Goal: Task Accomplishment & Management: Manage account settings

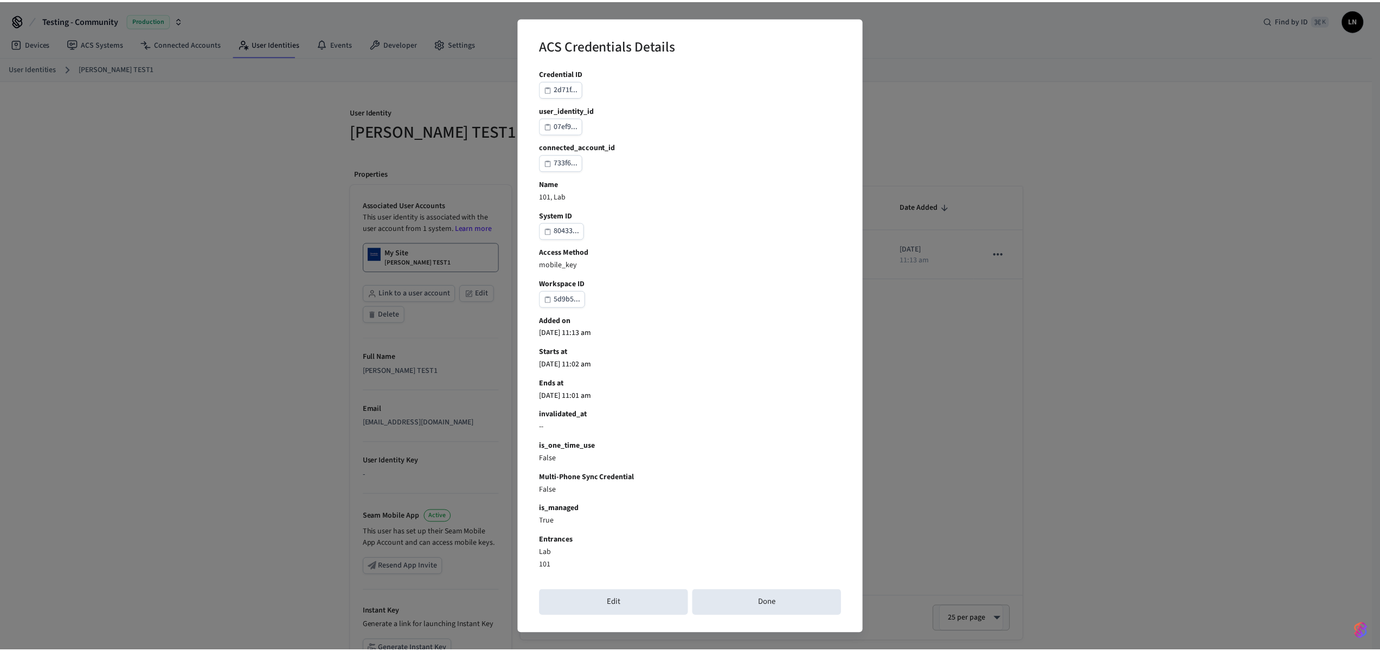
scroll to position [114, 0]
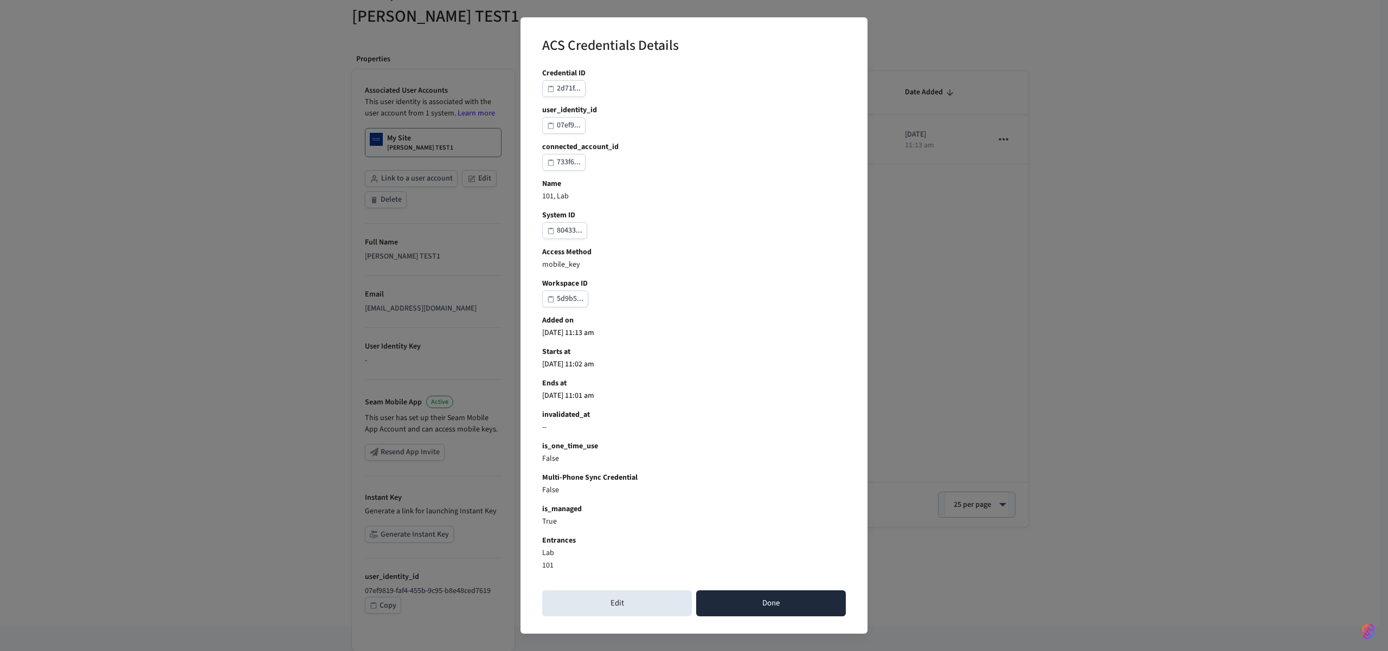
click at [744, 593] on button "Done" at bounding box center [771, 604] width 150 height 26
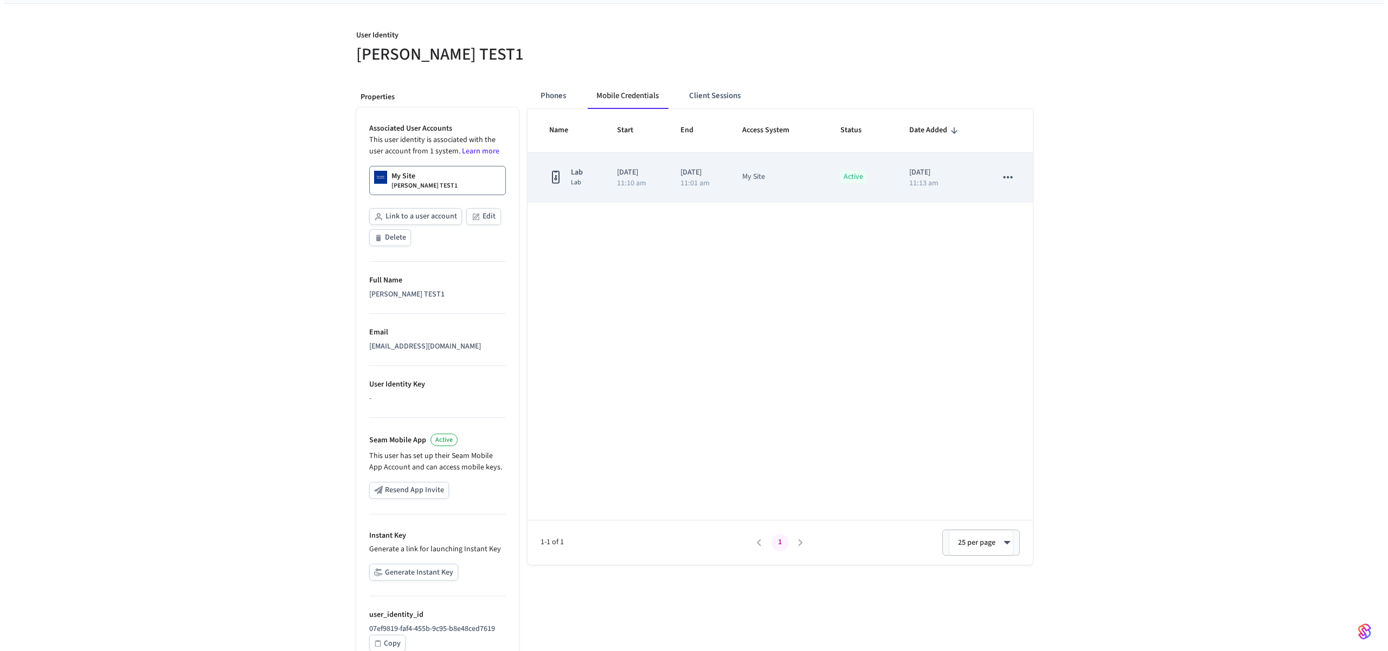
scroll to position [0, 0]
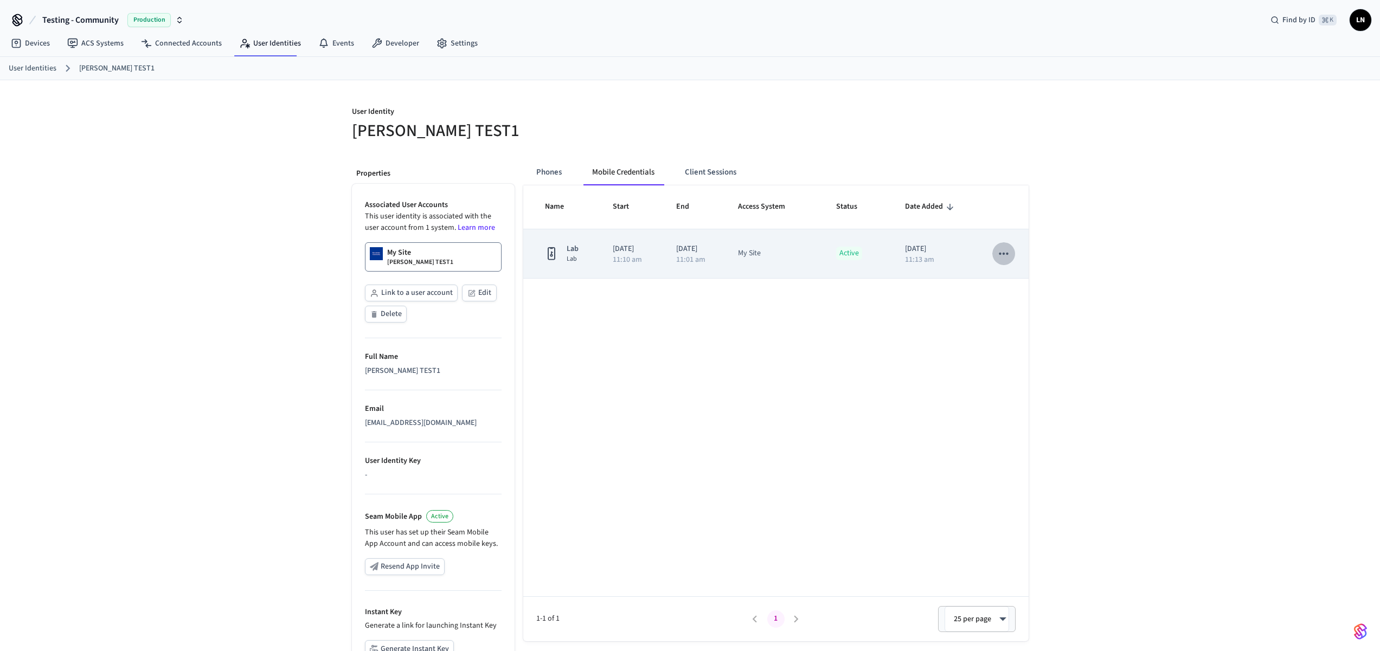
click at [996, 247] on button "sticky table" at bounding box center [1003, 253] width 23 height 23
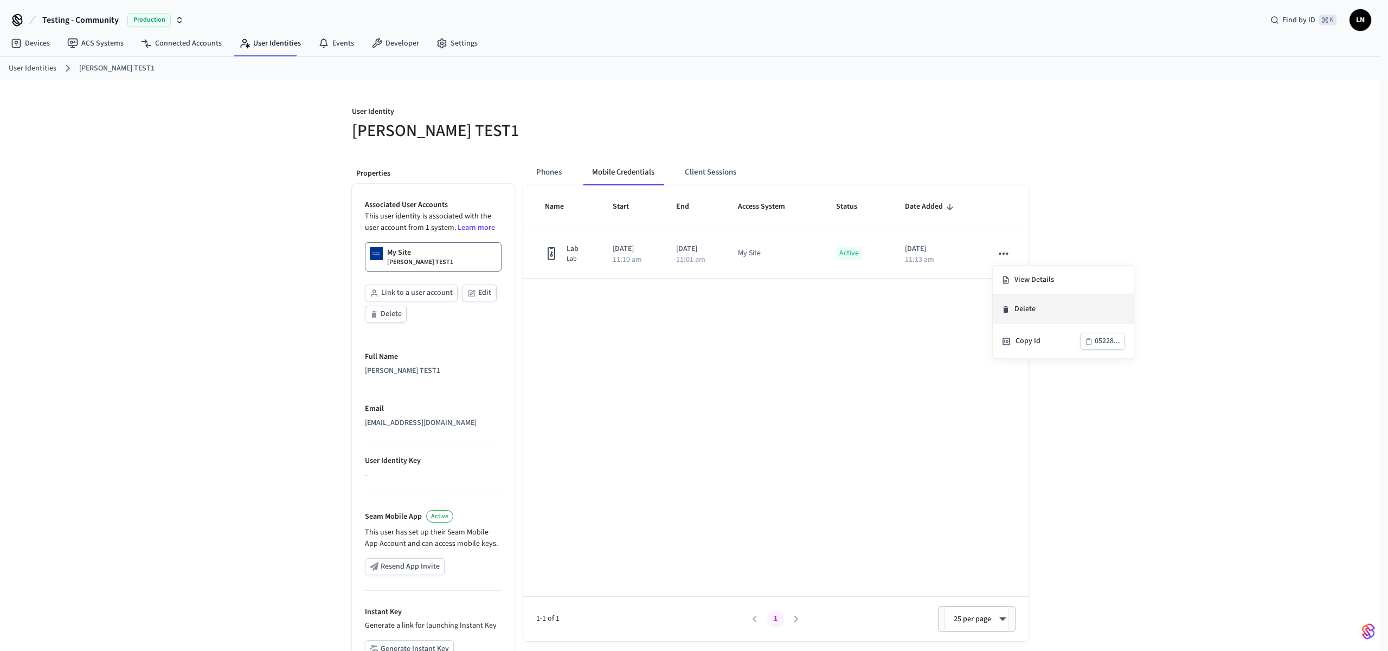
click at [1038, 318] on li "Delete" at bounding box center [1063, 309] width 141 height 29
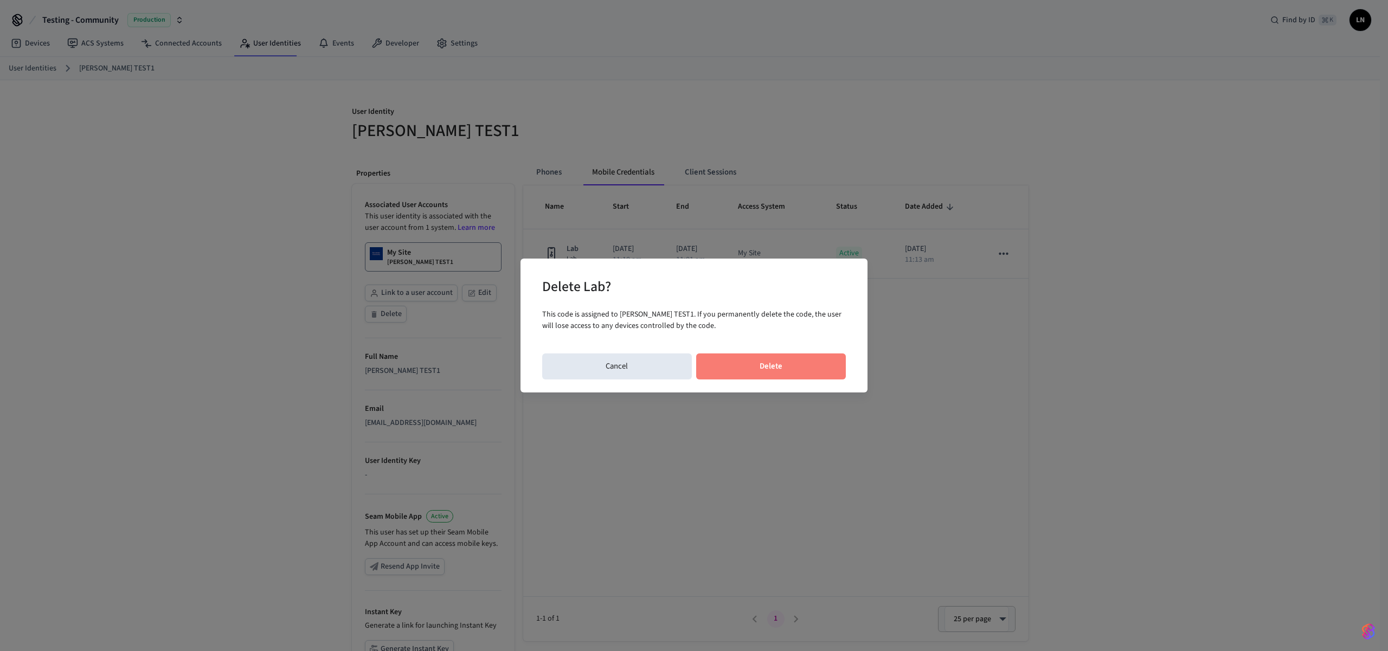
click at [797, 362] on button "Delete" at bounding box center [771, 367] width 150 height 26
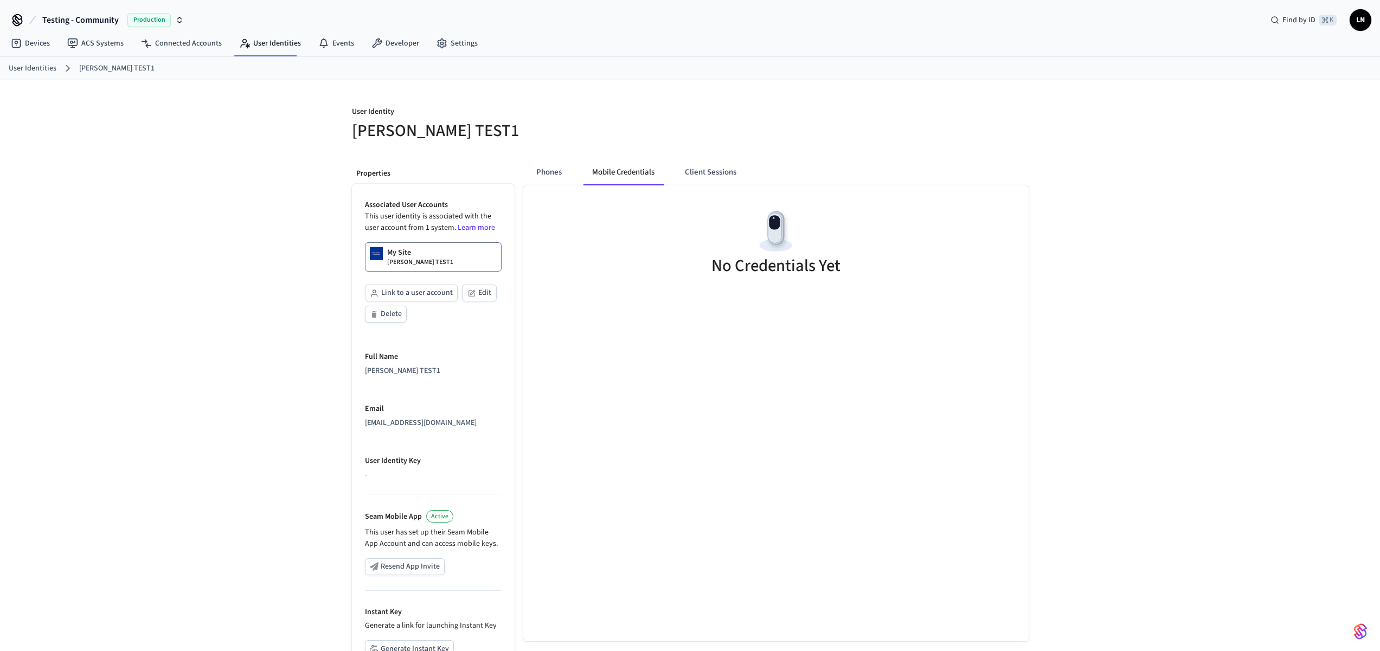
click at [243, 177] on div "User Identity Lucas TEST1 Properties Associated User Accounts This user identit…" at bounding box center [690, 410] width 1380 height 661
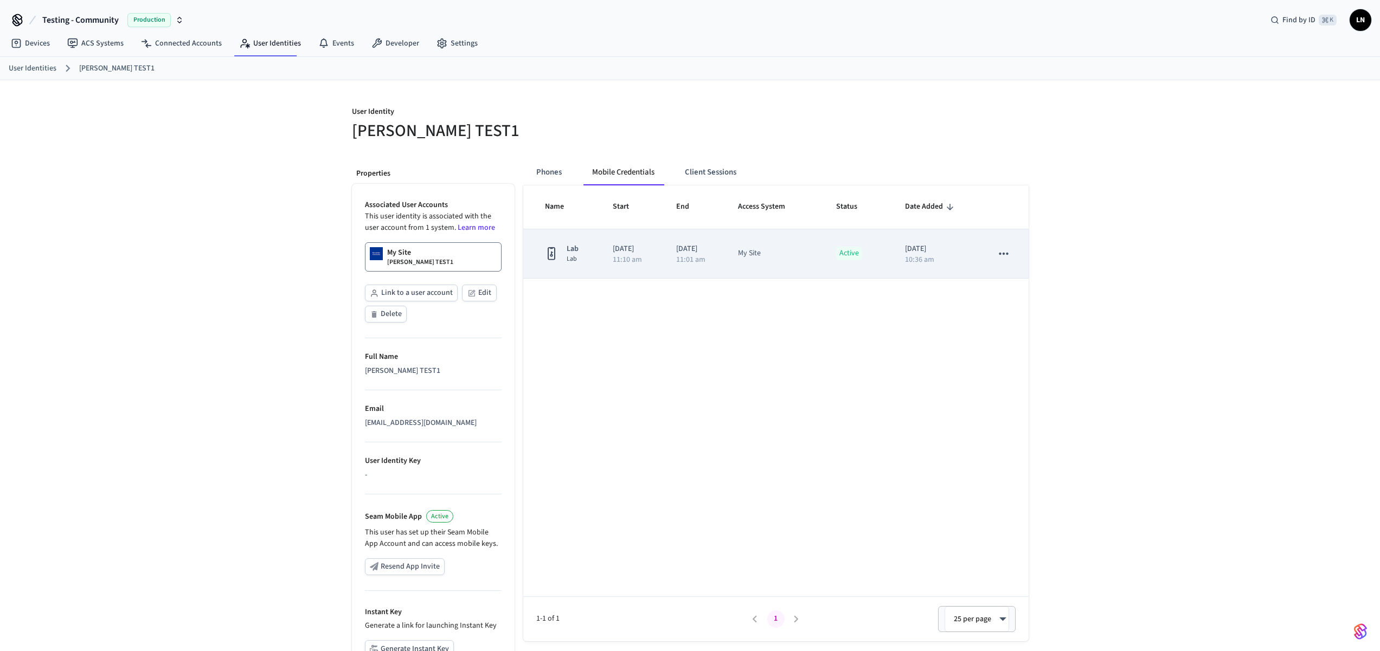
click at [700, 267] on td "2025/09/26 11:01 am" at bounding box center [694, 253] width 62 height 49
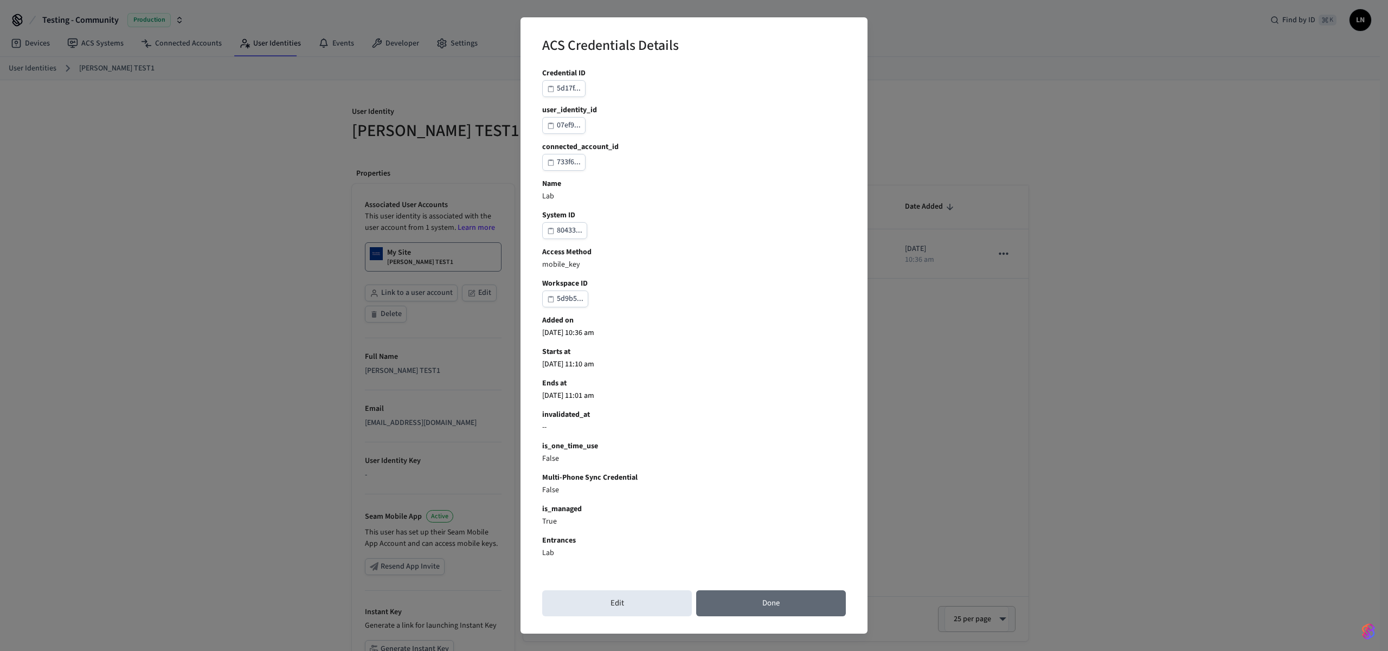
click at [791, 604] on button "Done" at bounding box center [771, 604] width 150 height 26
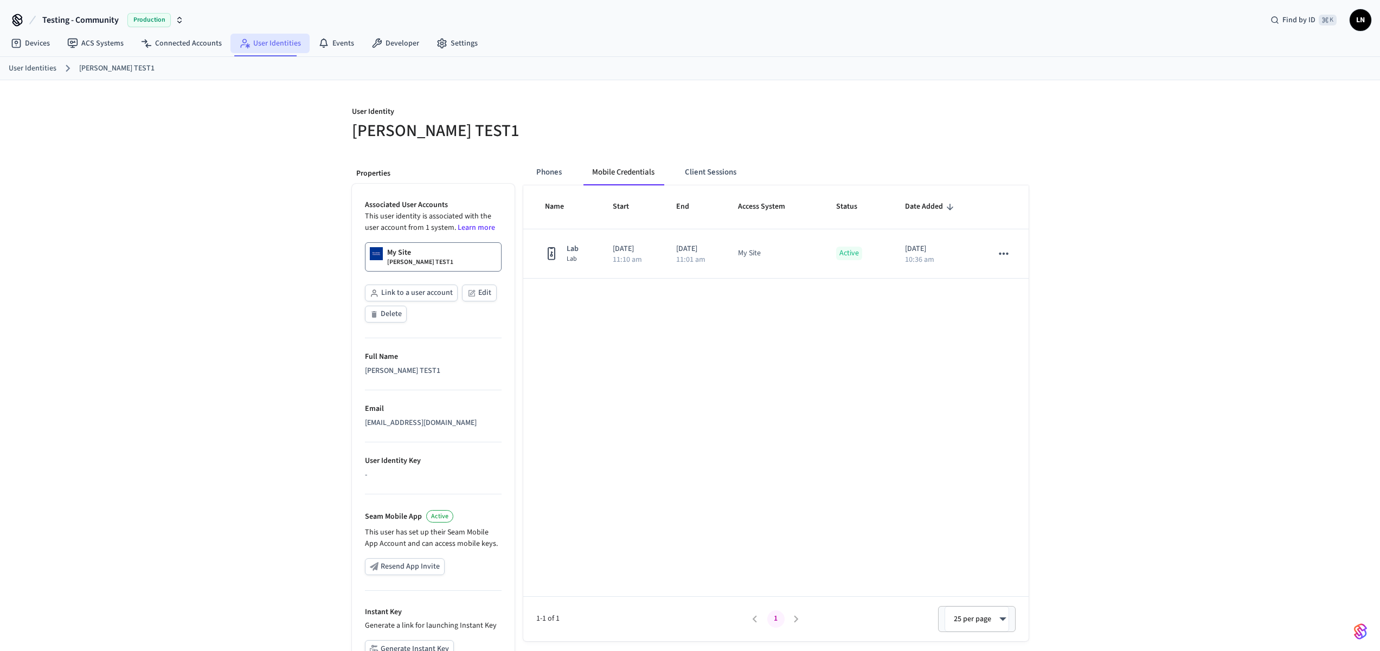
click at [253, 50] on link "User Identities" at bounding box center [269, 44] width 79 height 20
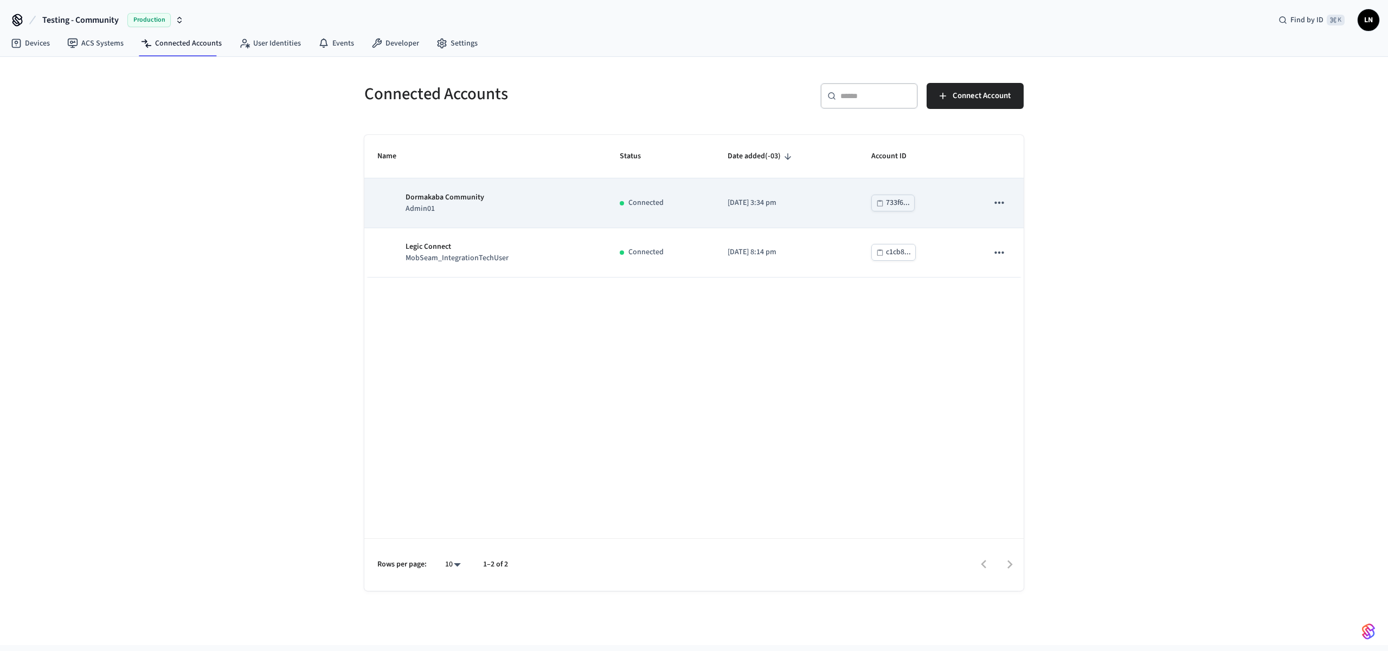
click at [889, 206] on div "733f6..." at bounding box center [898, 203] width 24 height 14
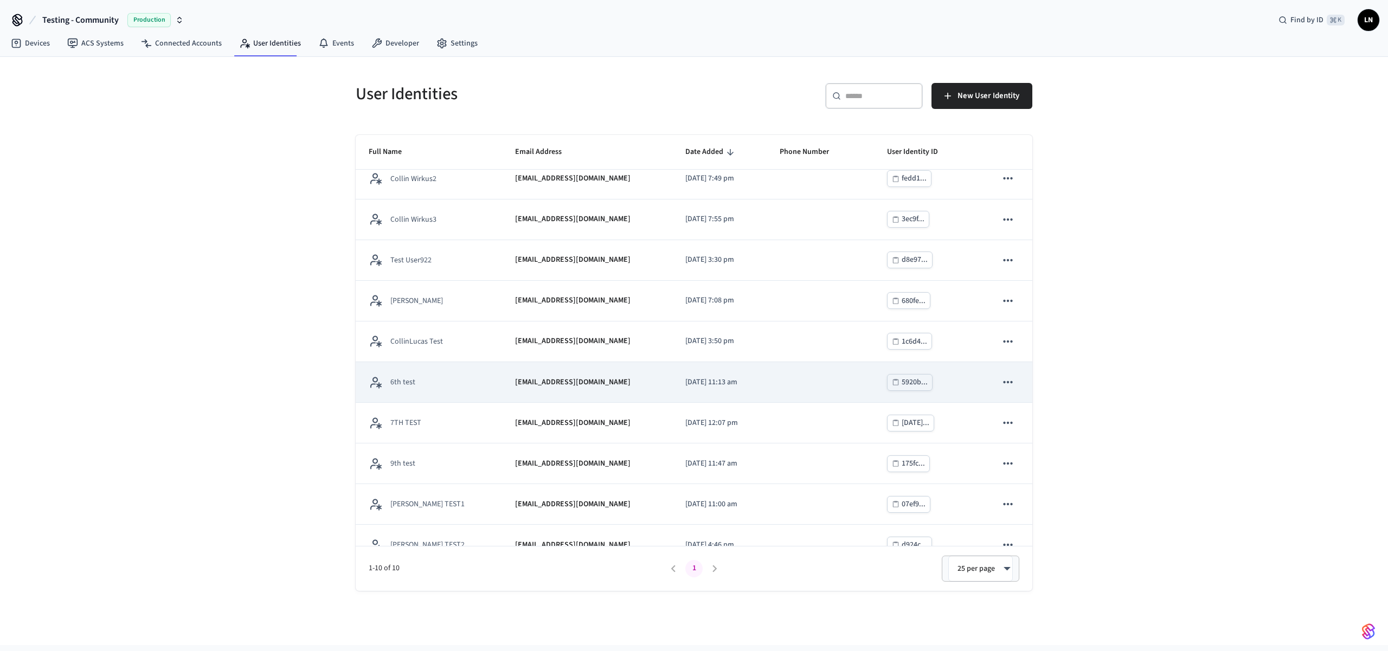
scroll to position [31, 0]
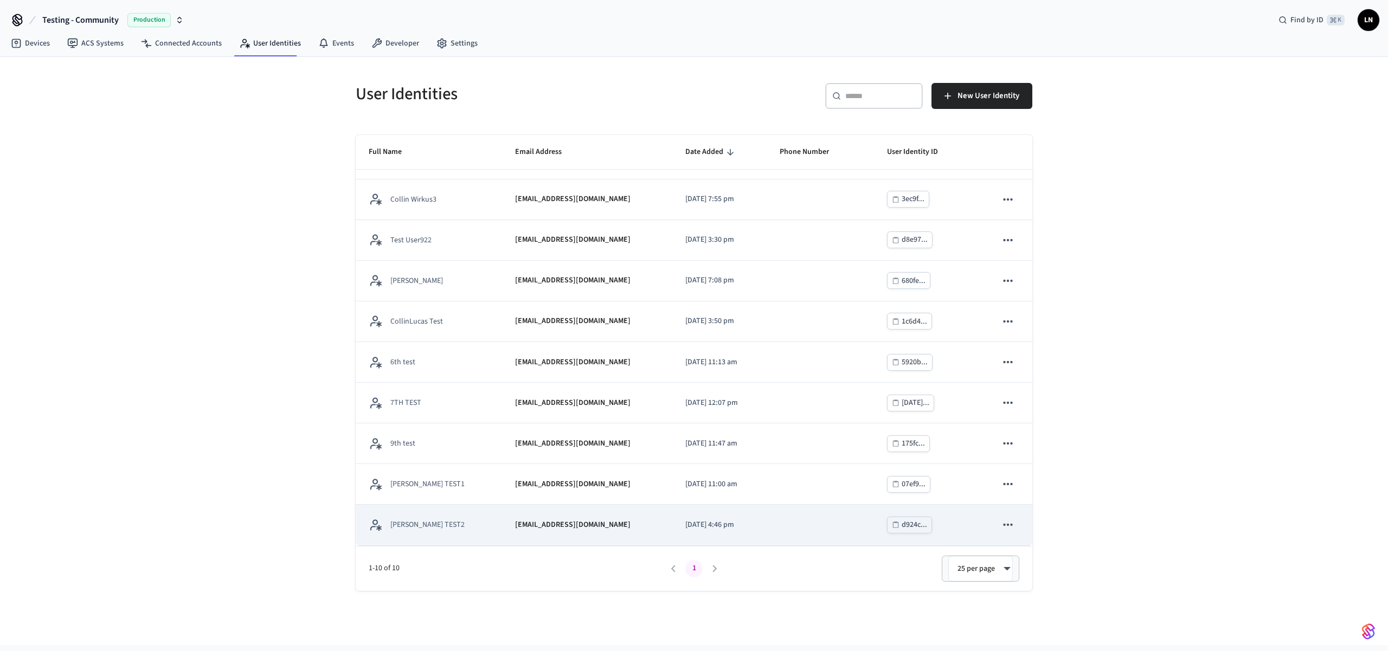
click at [1001, 527] on icon "sticky table" at bounding box center [1008, 525] width 14 height 14
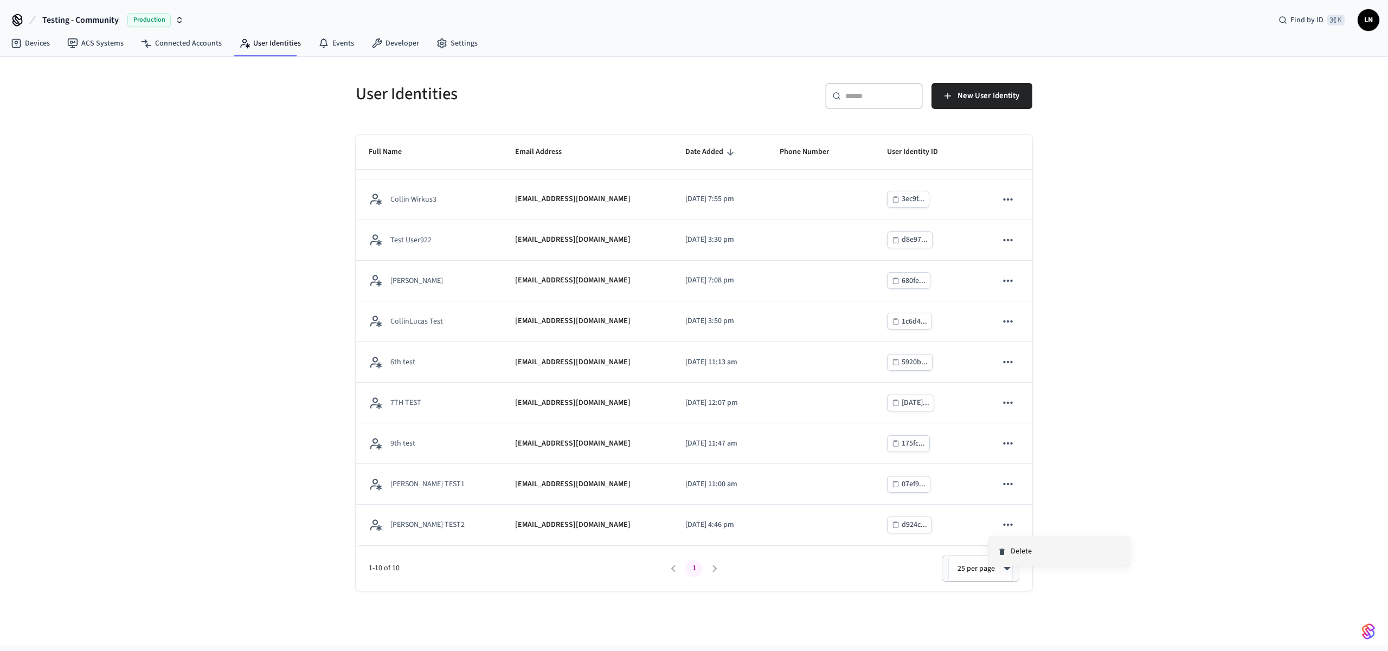
click at [1009, 542] on li "Delete" at bounding box center [1059, 551] width 141 height 29
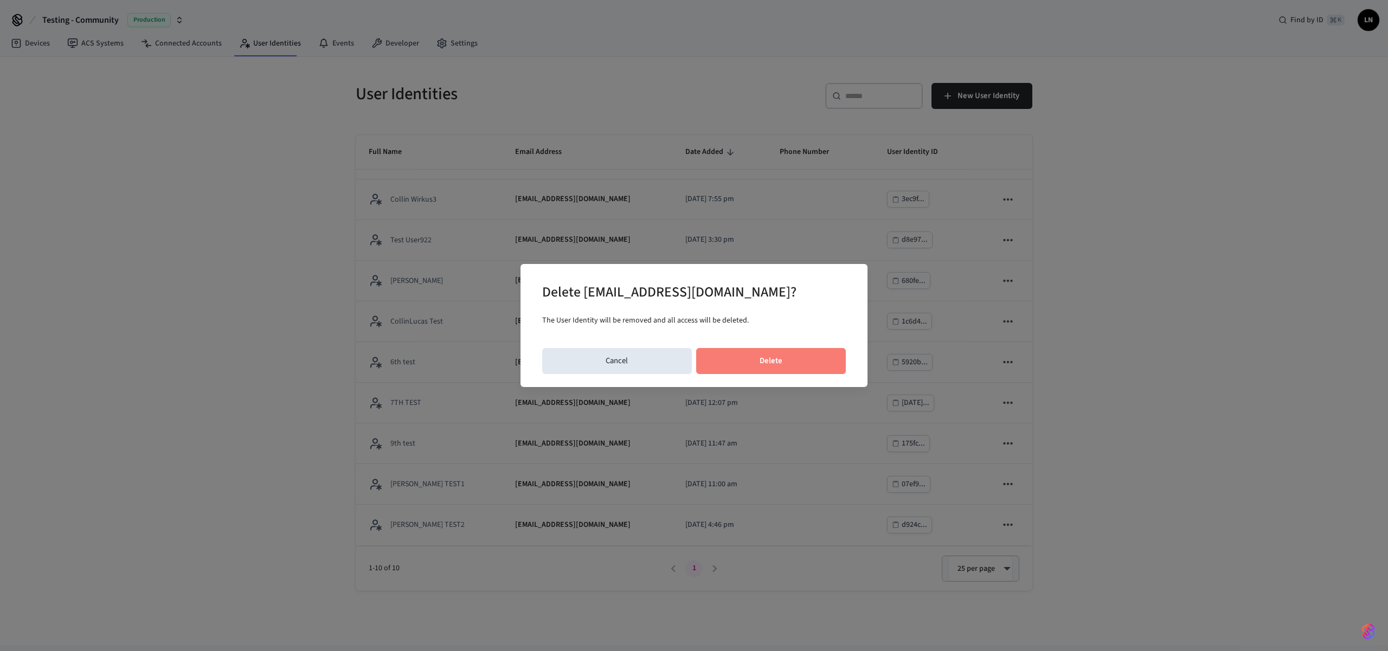
click at [762, 366] on button "Delete" at bounding box center [771, 361] width 150 height 26
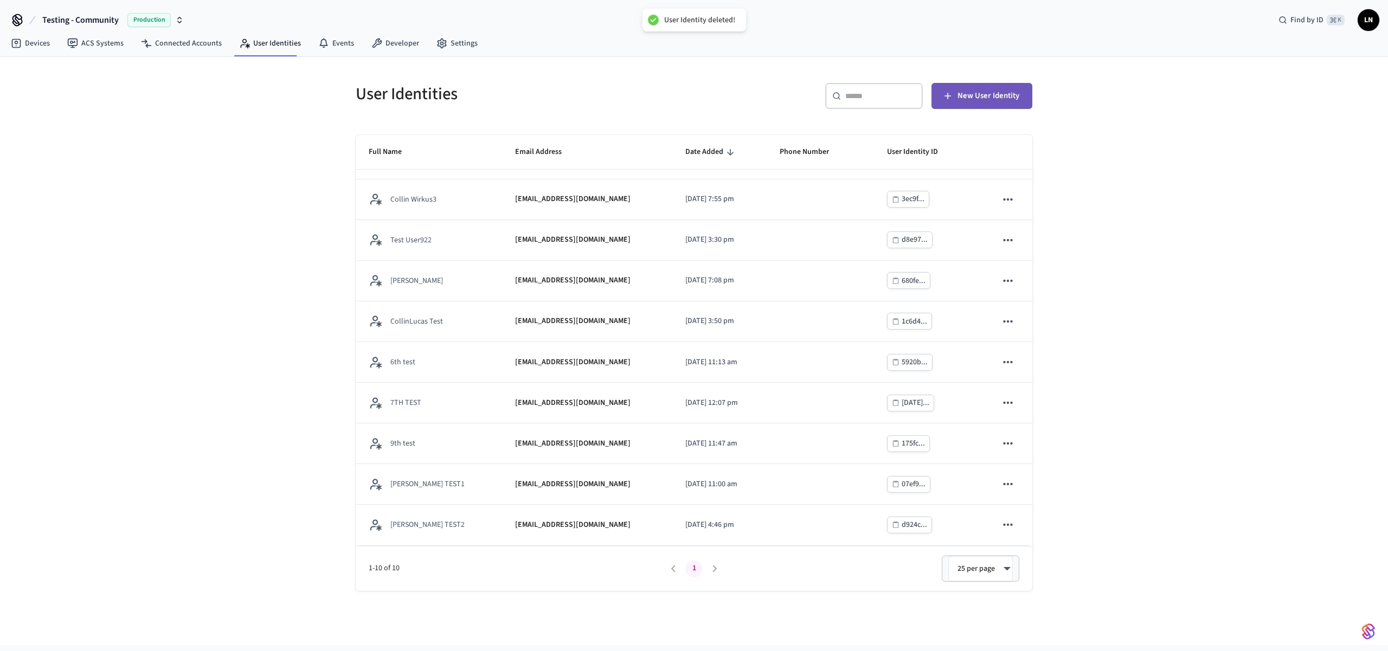
click at [965, 92] on span "New User Identity" at bounding box center [989, 96] width 62 height 14
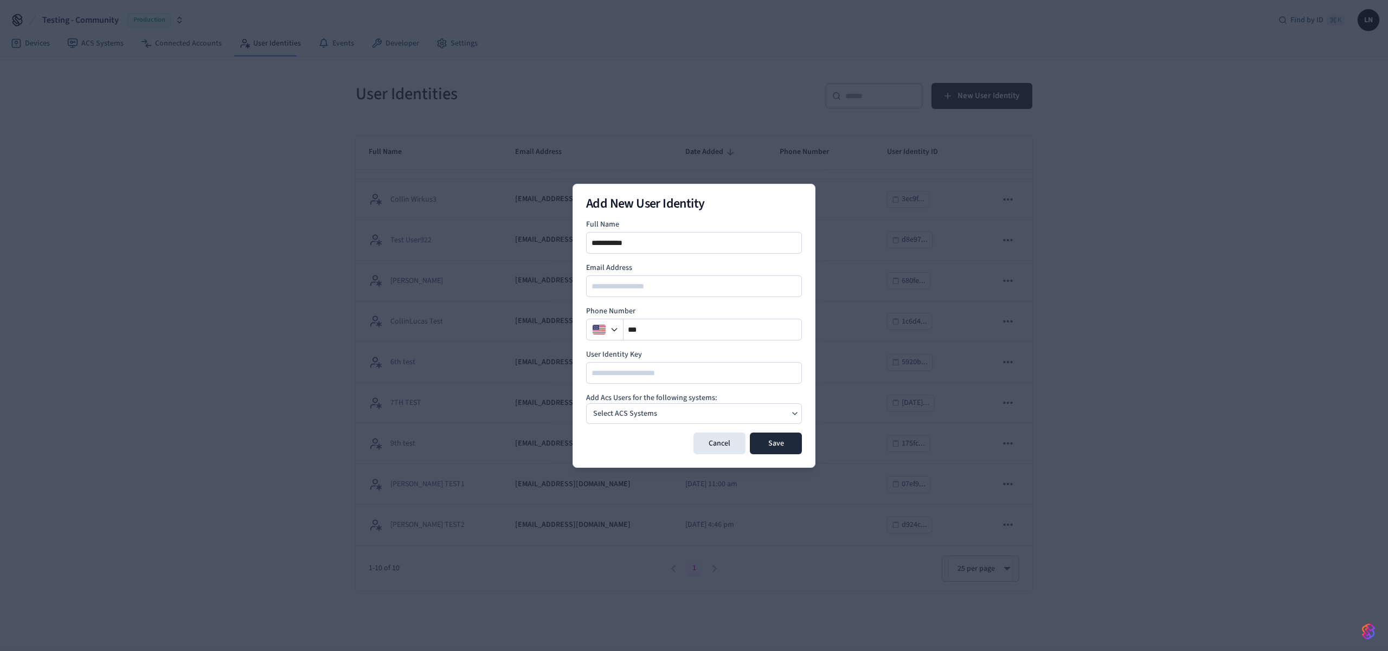
type input "**********"
click at [692, 406] on div "Select ACS Systems" at bounding box center [694, 413] width 216 height 21
click at [625, 442] on span "Dormakaba Community Site" at bounding box center [646, 446] width 58 height 9
click at [764, 419] on div "My Site" at bounding box center [694, 413] width 216 height 21
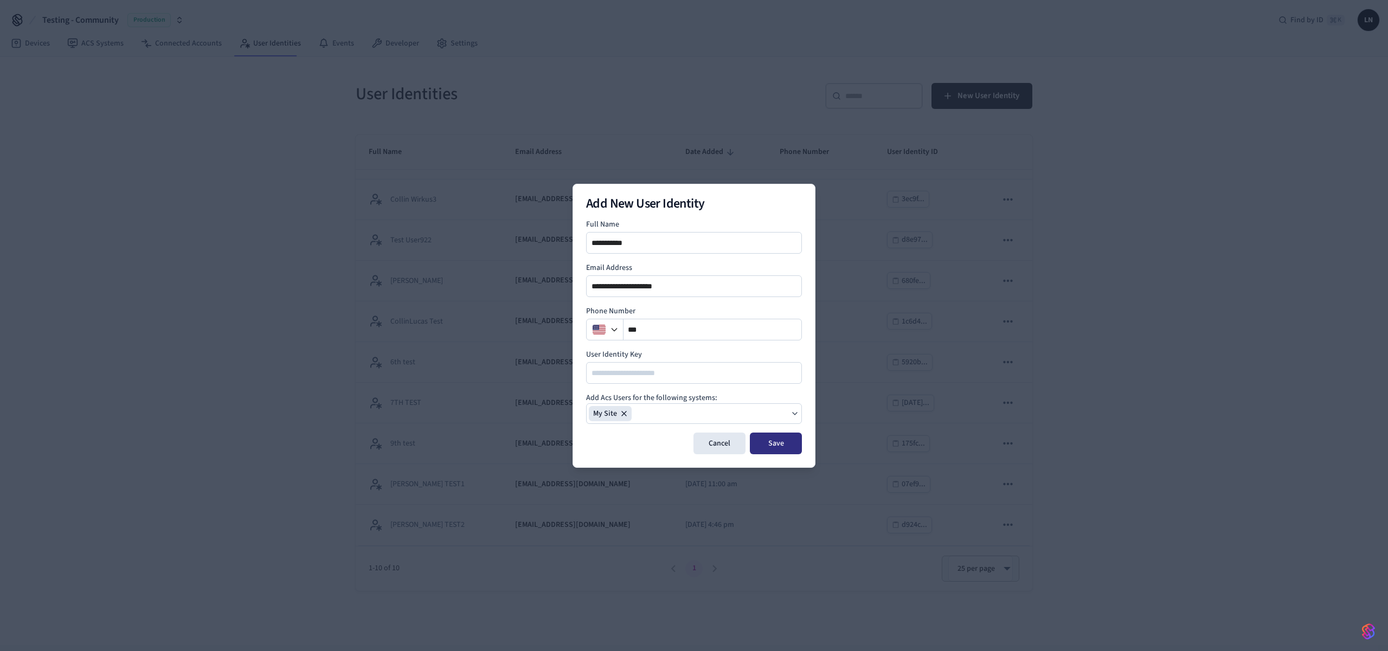
click at [777, 439] on button "Save" at bounding box center [776, 444] width 52 height 22
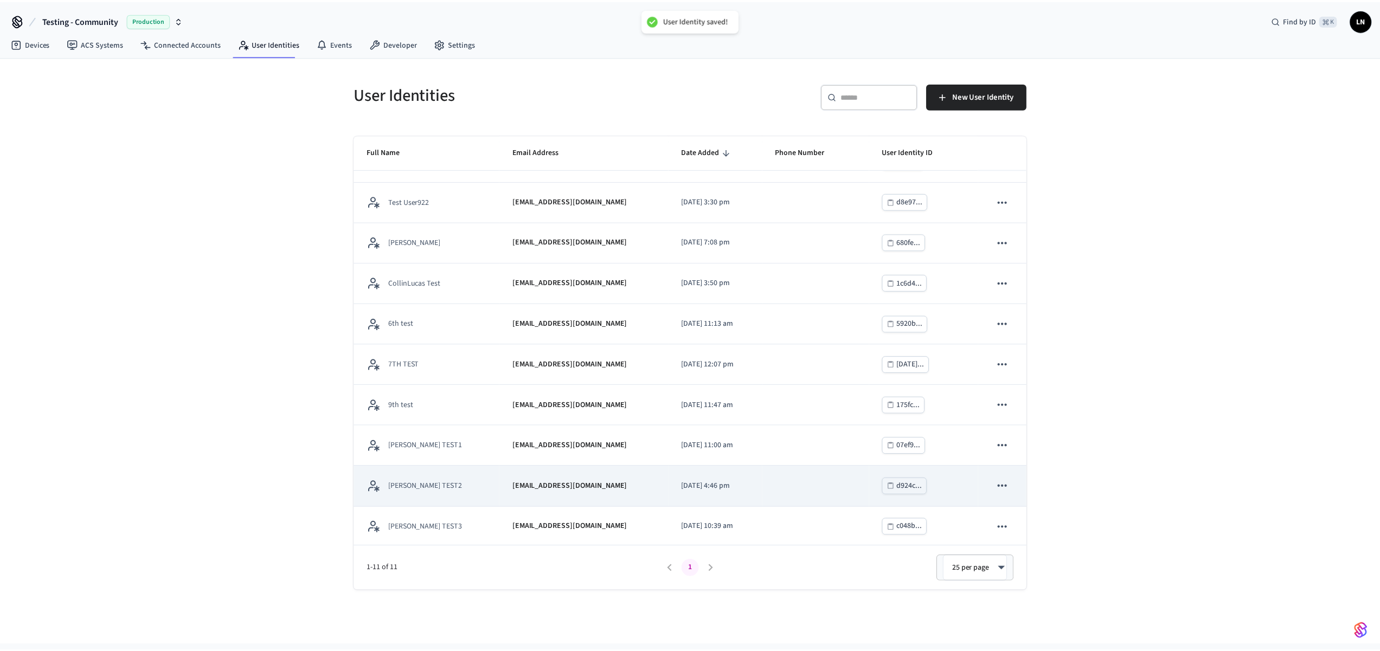
scroll to position [72, 0]
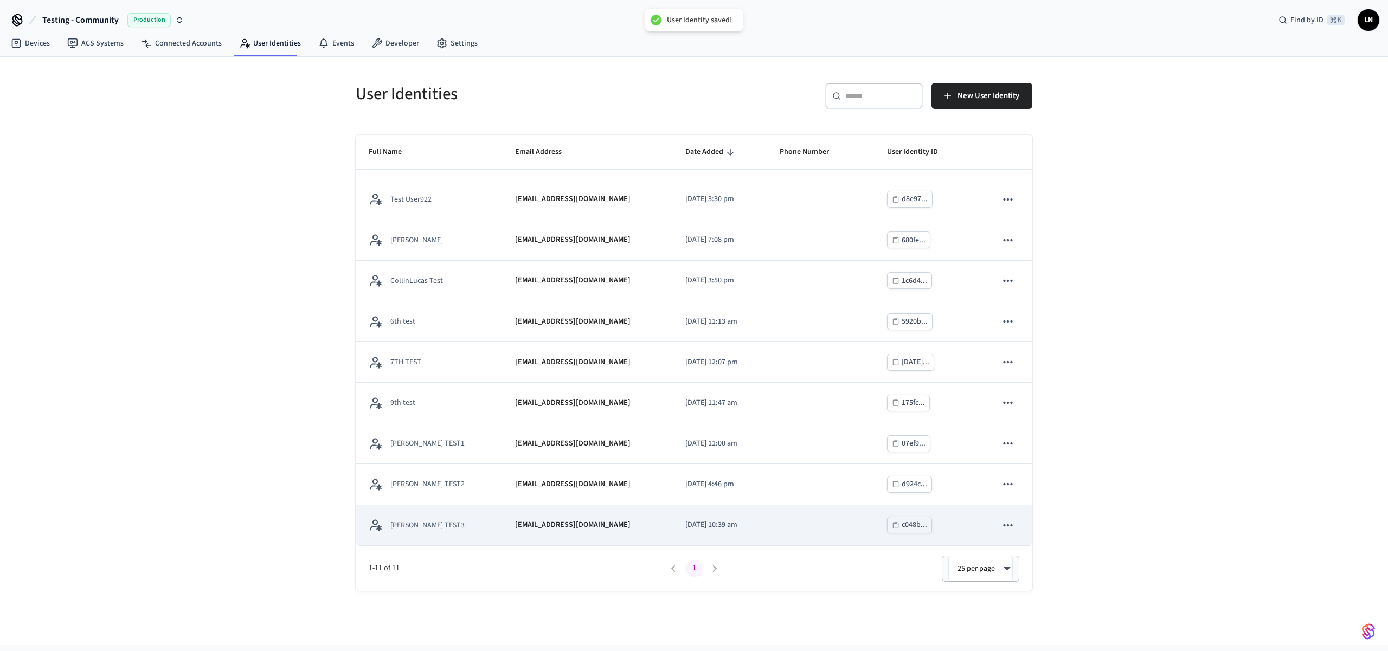
click at [525, 528] on p "[EMAIL_ADDRESS][DOMAIN_NAME]" at bounding box center [573, 525] width 116 height 11
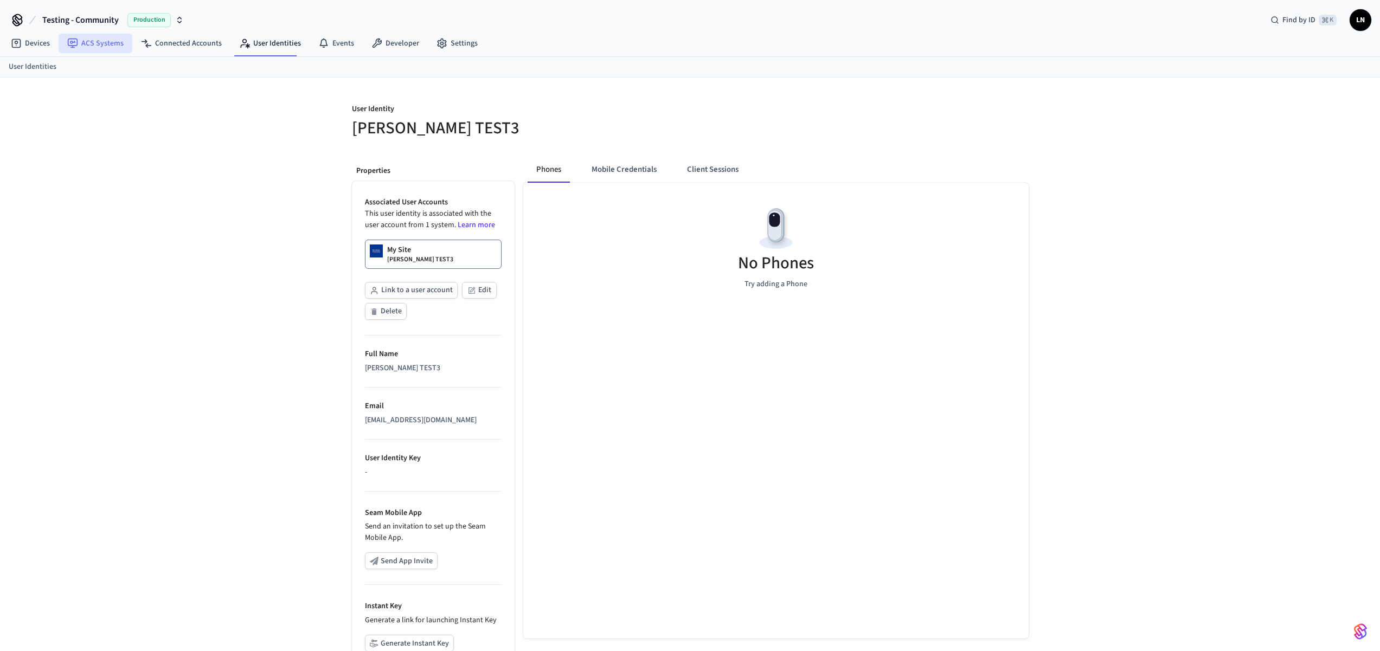
click at [80, 48] on link "ACS Systems" at bounding box center [96, 44] width 74 height 20
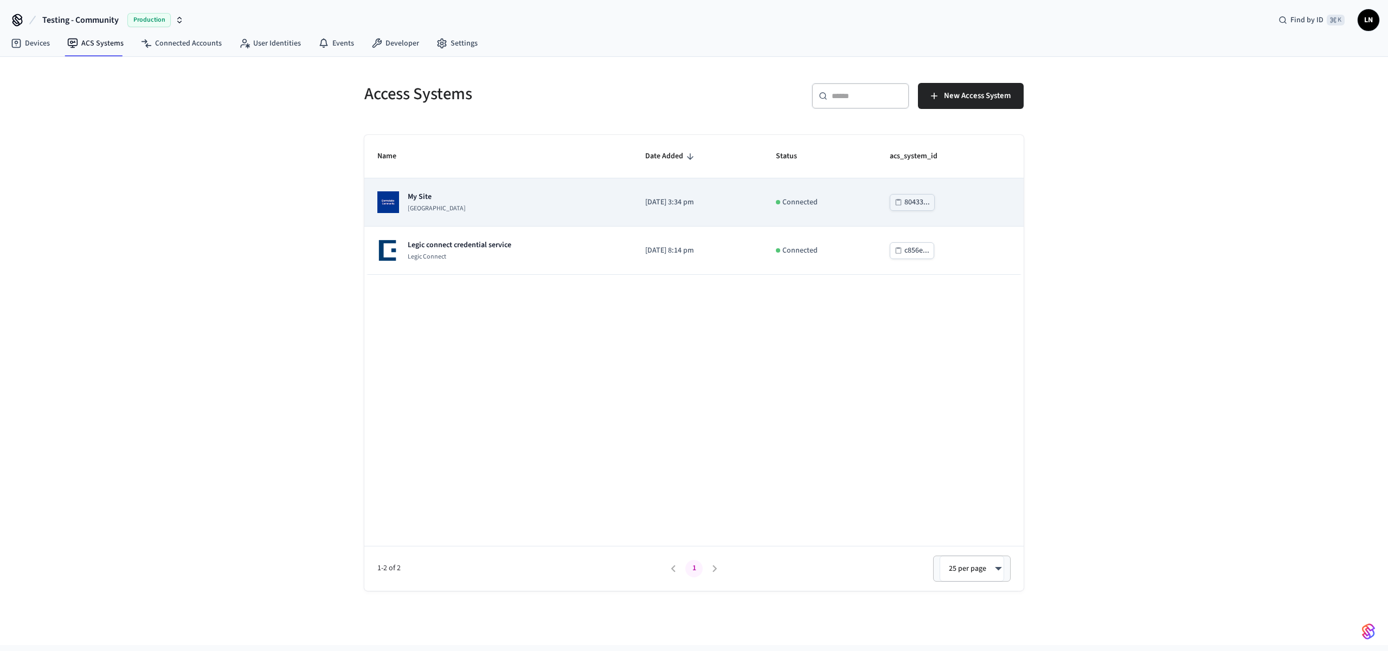
click at [915, 200] on div "80433..." at bounding box center [917, 203] width 25 height 14
click at [452, 208] on p "Dormakaba Community Site" at bounding box center [437, 208] width 58 height 9
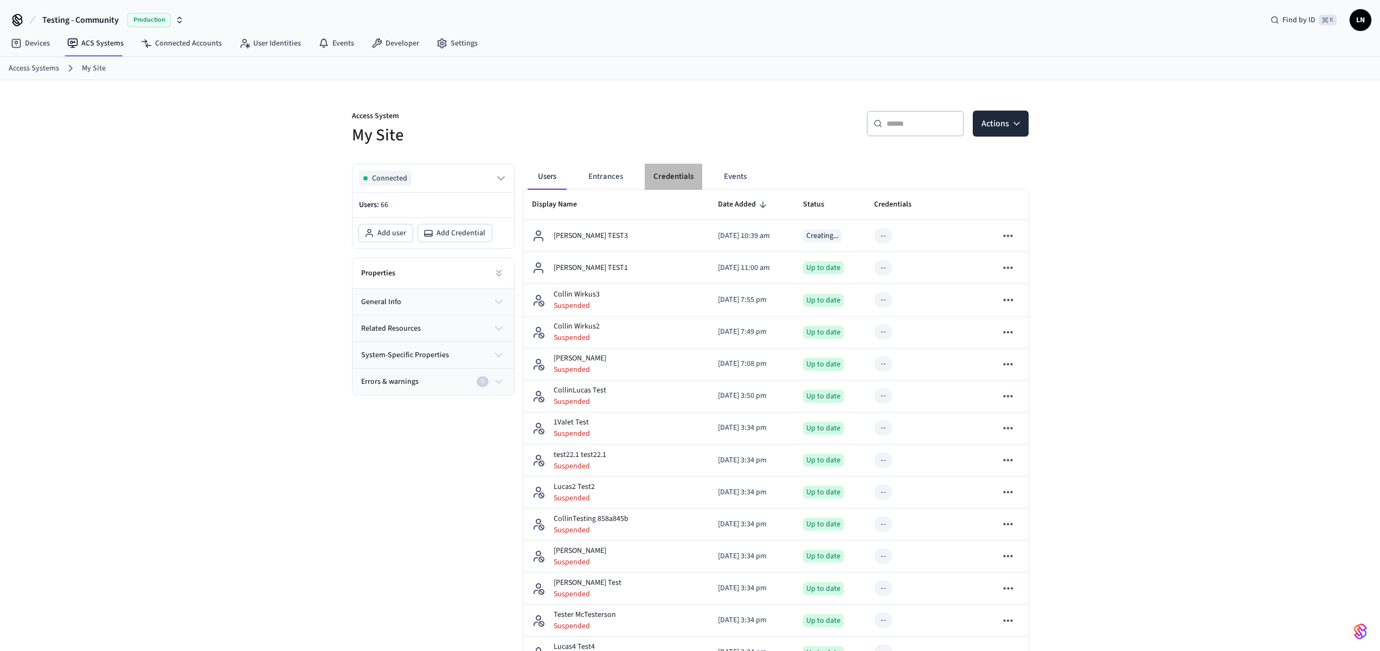
click at [670, 171] on button "Credentials" at bounding box center [673, 177] width 57 height 26
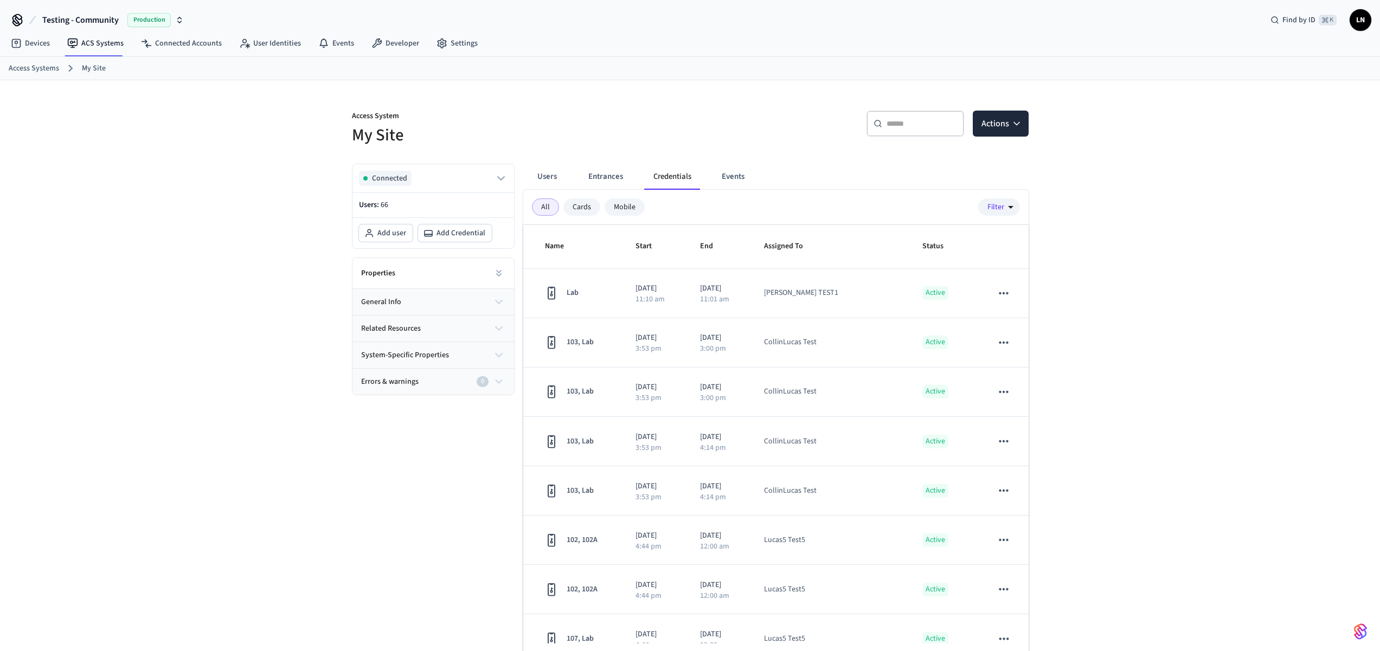
click at [544, 176] on button "Users" at bounding box center [547, 177] width 39 height 26
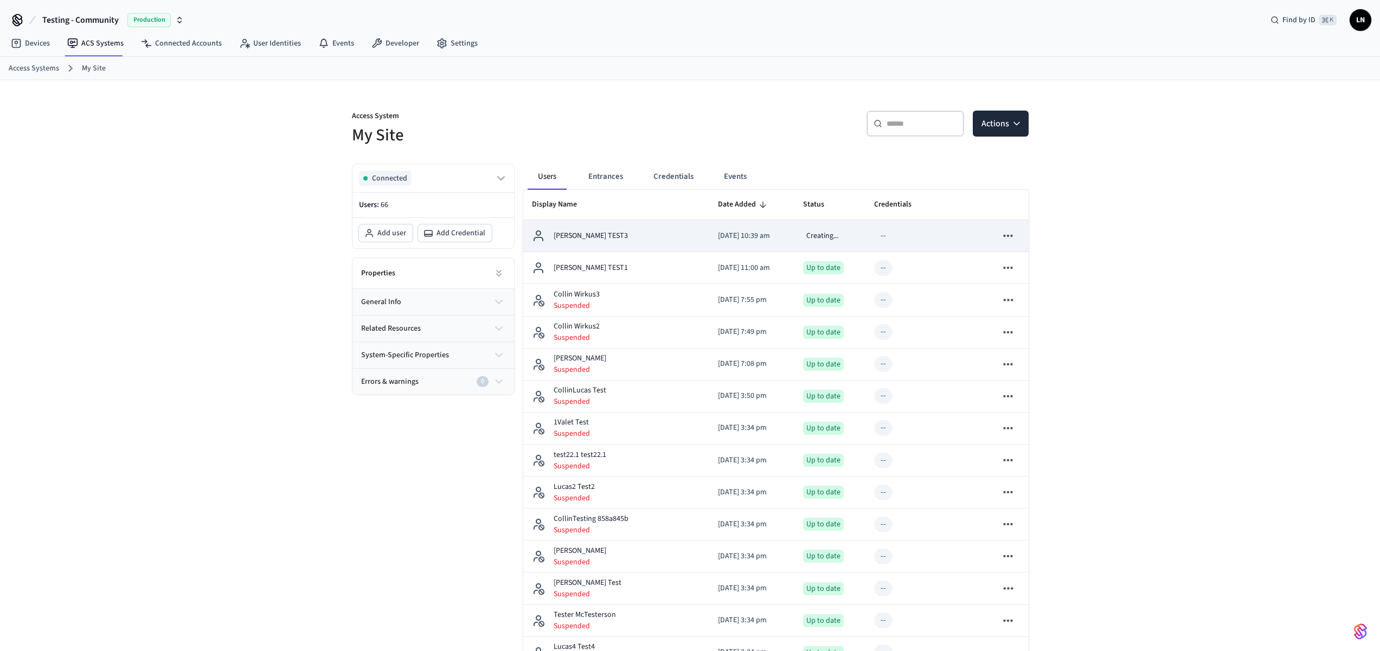
click at [625, 226] on td "[PERSON_NAME] TEST3" at bounding box center [616, 236] width 186 height 32
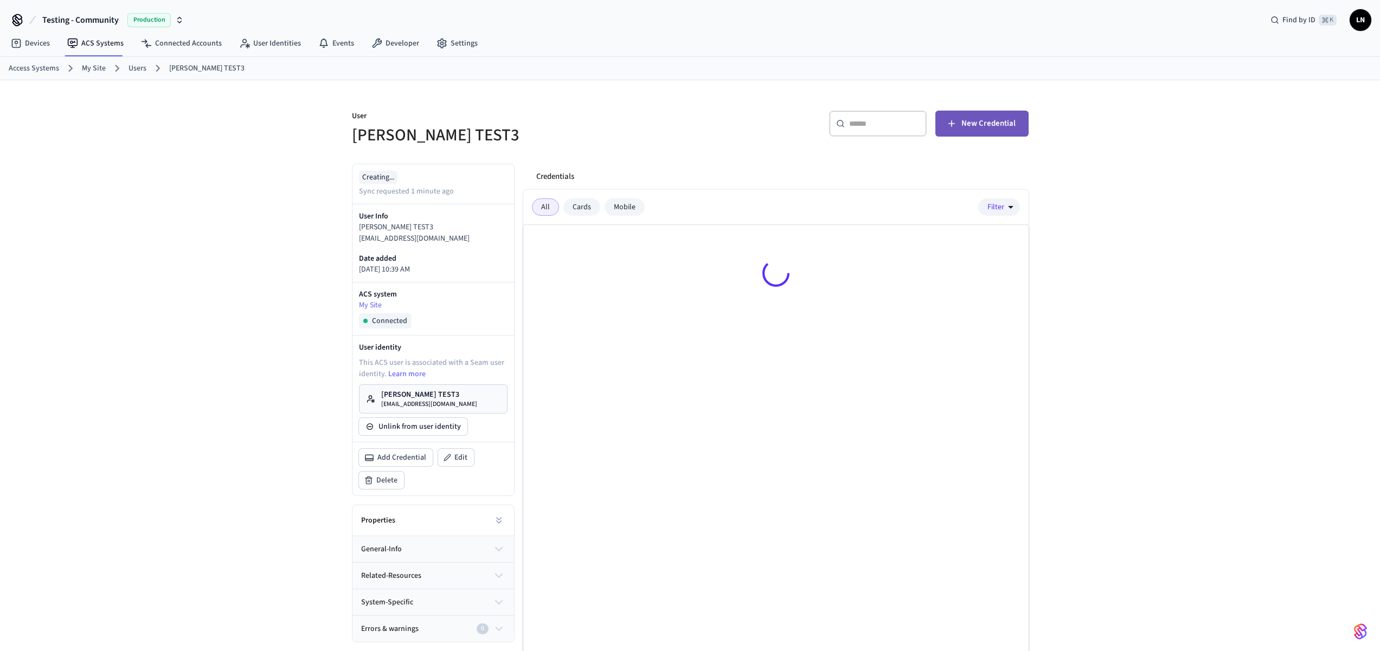
click at [972, 128] on span "New Credential" at bounding box center [988, 124] width 54 height 14
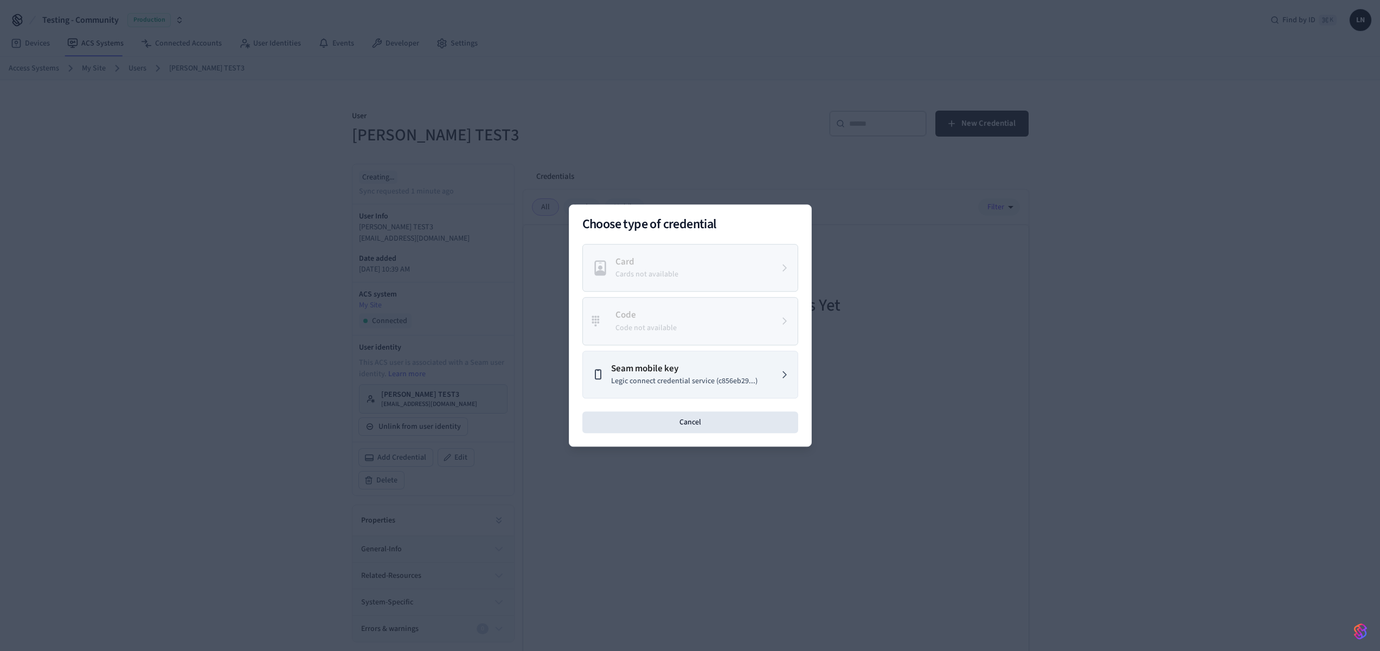
drag, startPoint x: 694, startPoint y: 369, endPoint x: 701, endPoint y: 435, distance: 66.0
click at [694, 370] on p "Seam mobile key" at bounding box center [684, 369] width 146 height 14
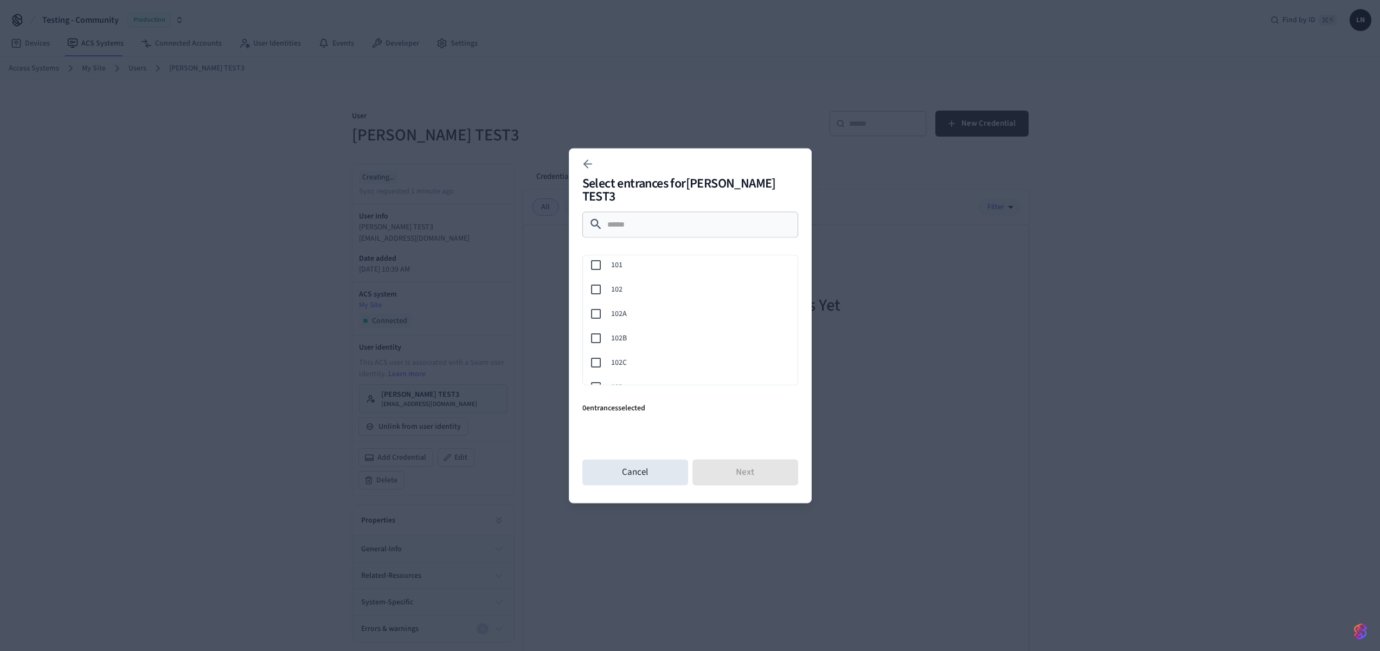
scroll to position [78, 0]
click at [634, 355] on span "103" at bounding box center [700, 360] width 178 height 11
click at [784, 477] on button "Next" at bounding box center [745, 472] width 106 height 26
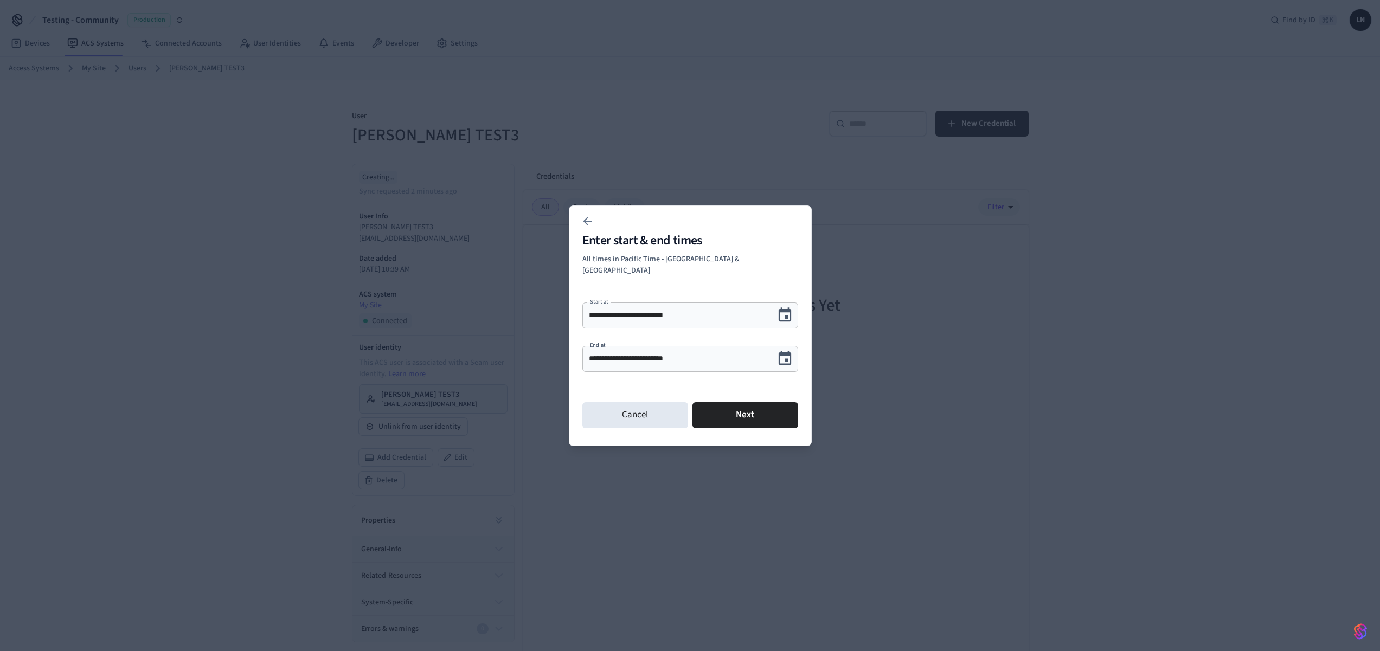
click at [787, 351] on icon "Choose date, selected date is Sep 27, 2025" at bounding box center [785, 358] width 13 height 14
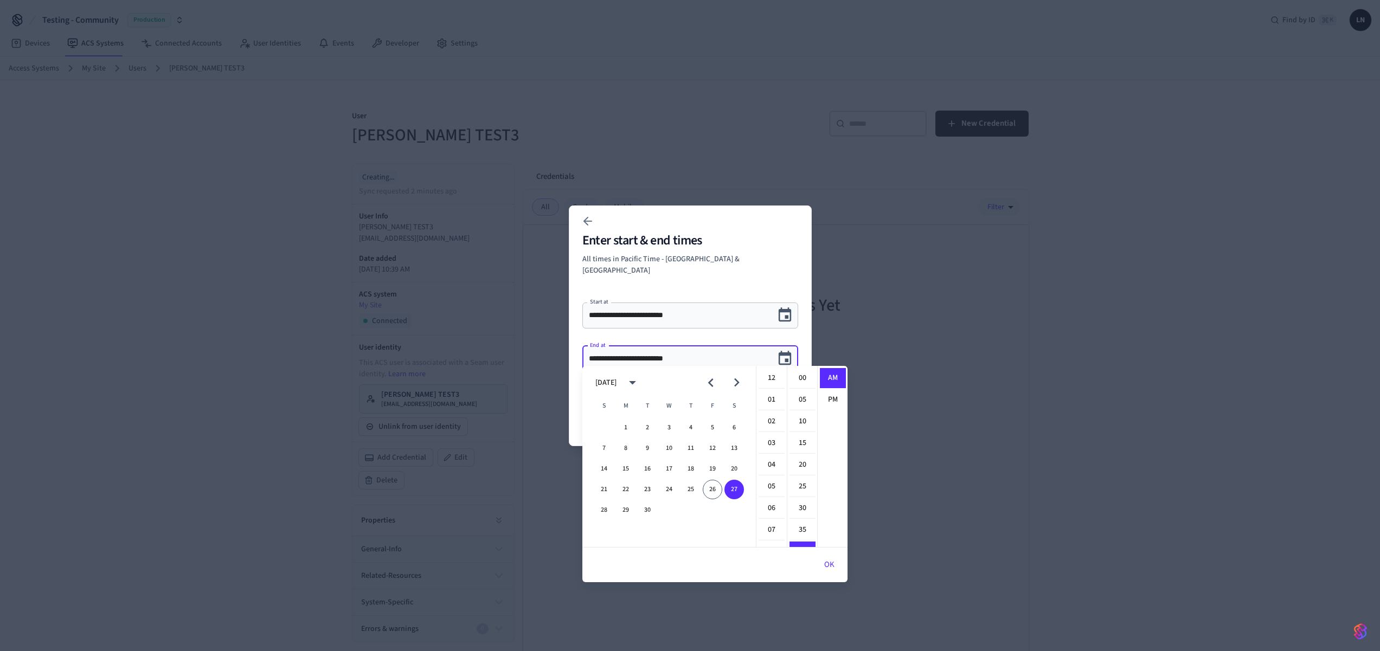
scroll to position [174, 0]
click at [649, 504] on button "30" at bounding box center [648, 511] width 20 height 20
type input "**********"
click at [743, 273] on div "**********" at bounding box center [690, 326] width 243 height 241
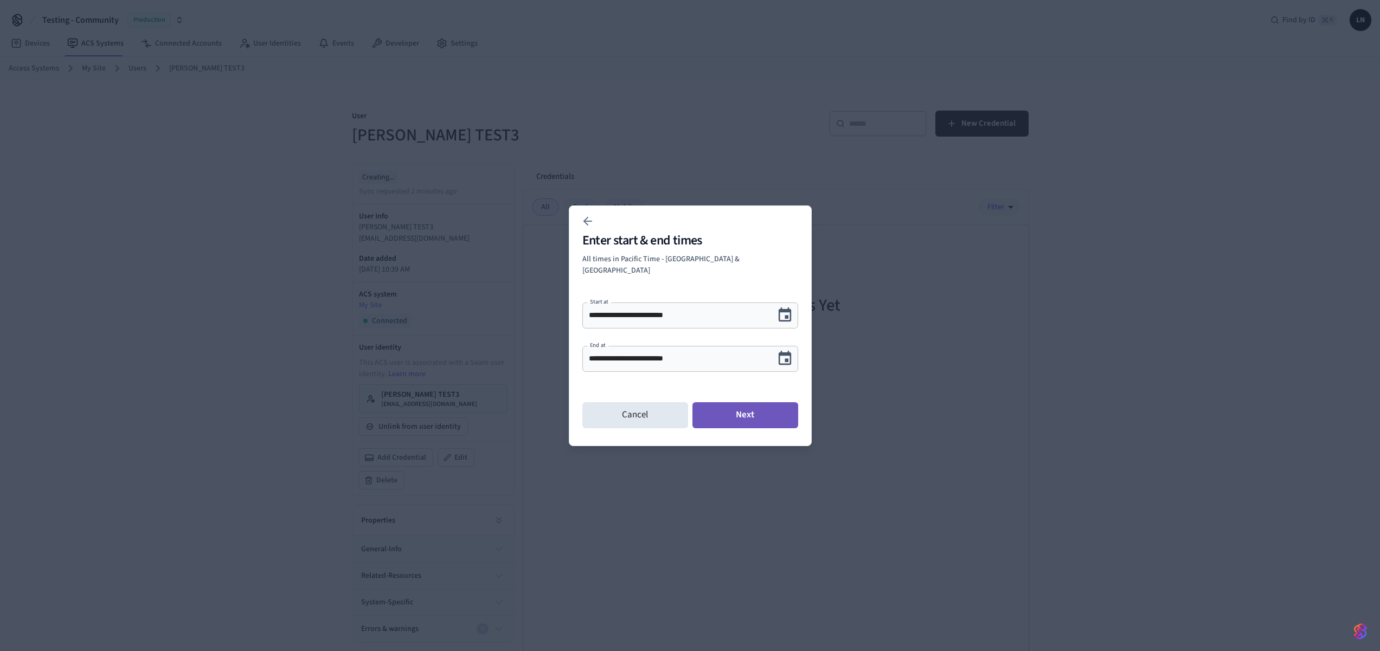
click at [751, 407] on button "Next" at bounding box center [745, 415] width 106 height 26
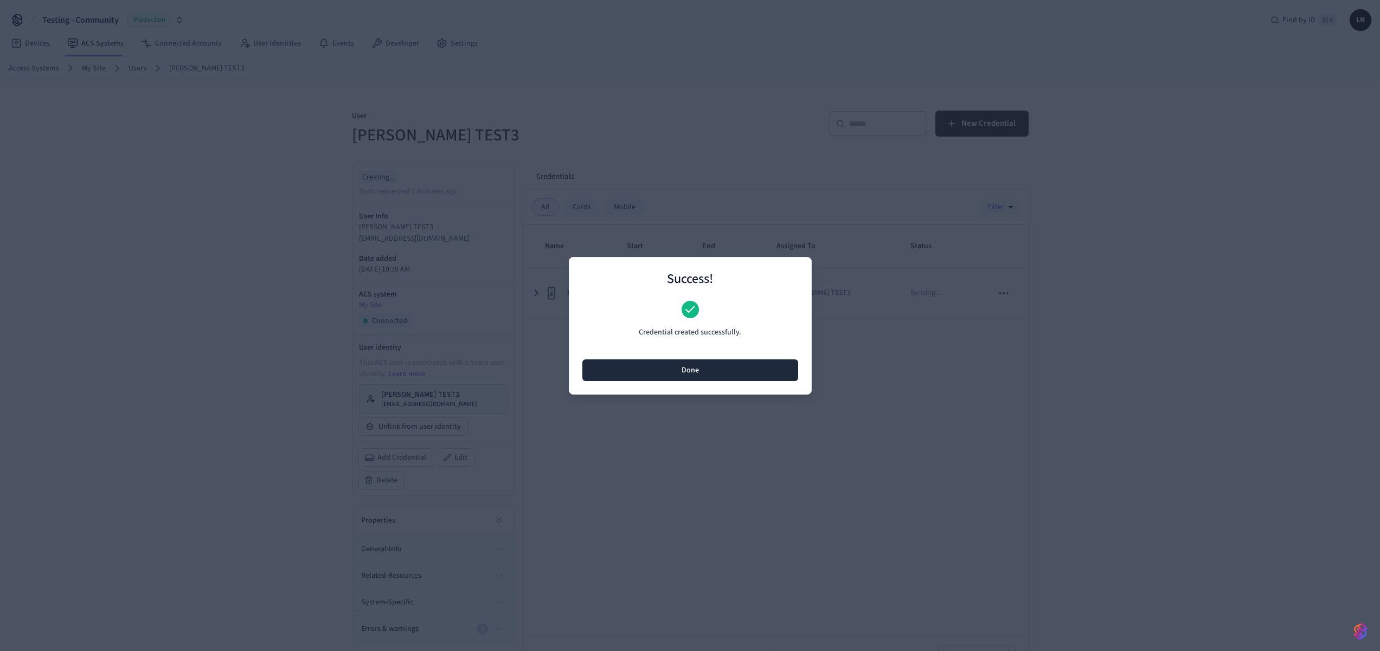
click at [695, 376] on button "Done" at bounding box center [690, 371] width 216 height 22
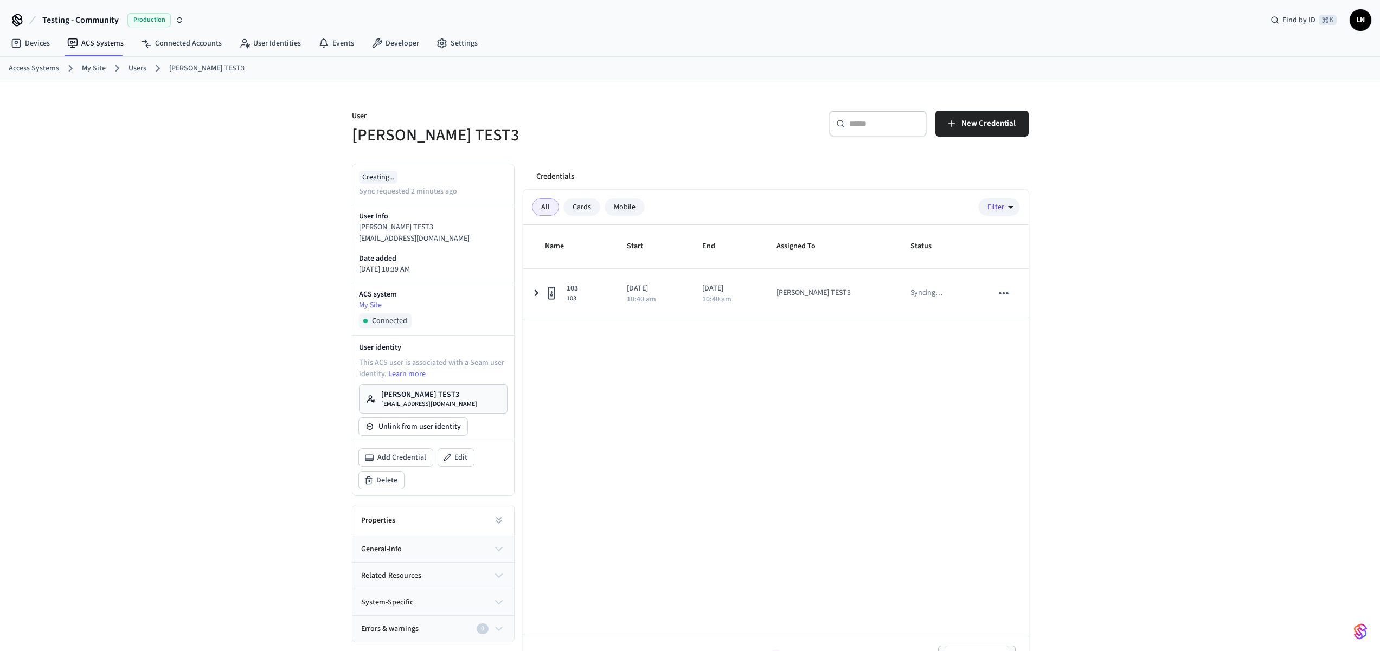
click at [411, 403] on p "[EMAIL_ADDRESS][DOMAIN_NAME]" at bounding box center [429, 404] width 96 height 9
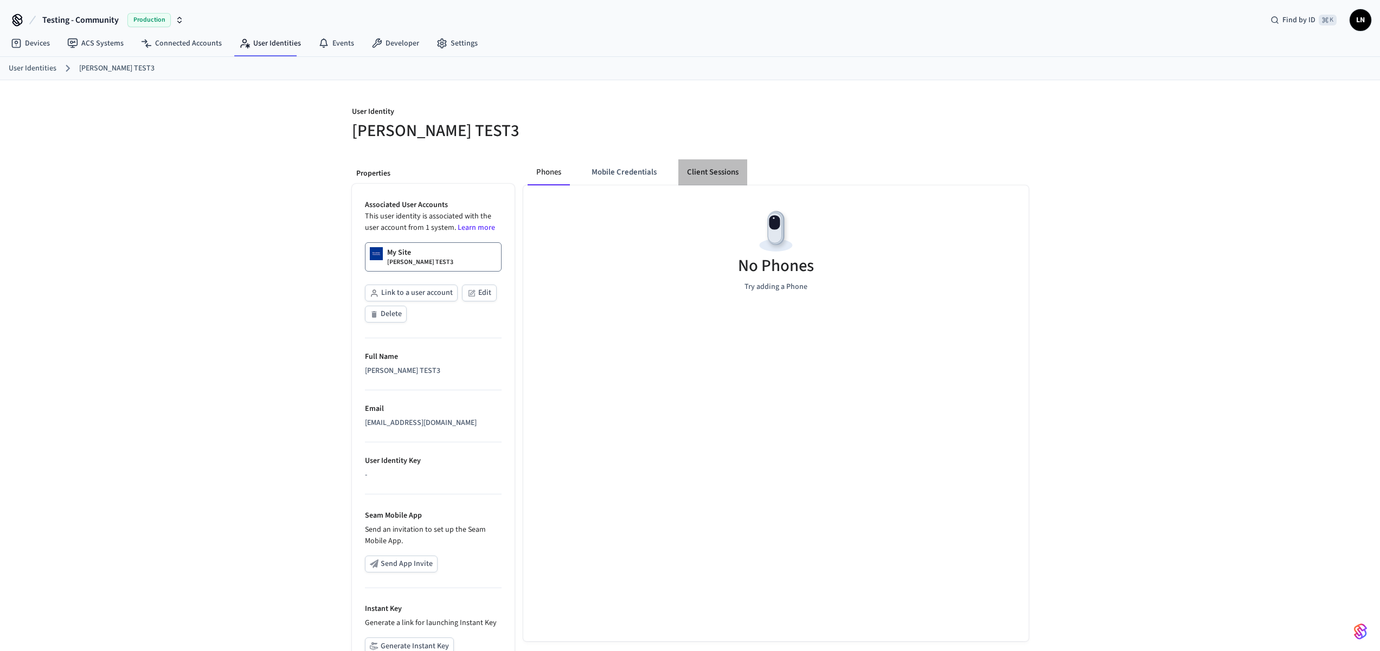
click at [698, 170] on button "Client Sessions" at bounding box center [712, 172] width 69 height 26
click at [968, 127] on button "New Client Sessions" at bounding box center [975, 119] width 108 height 26
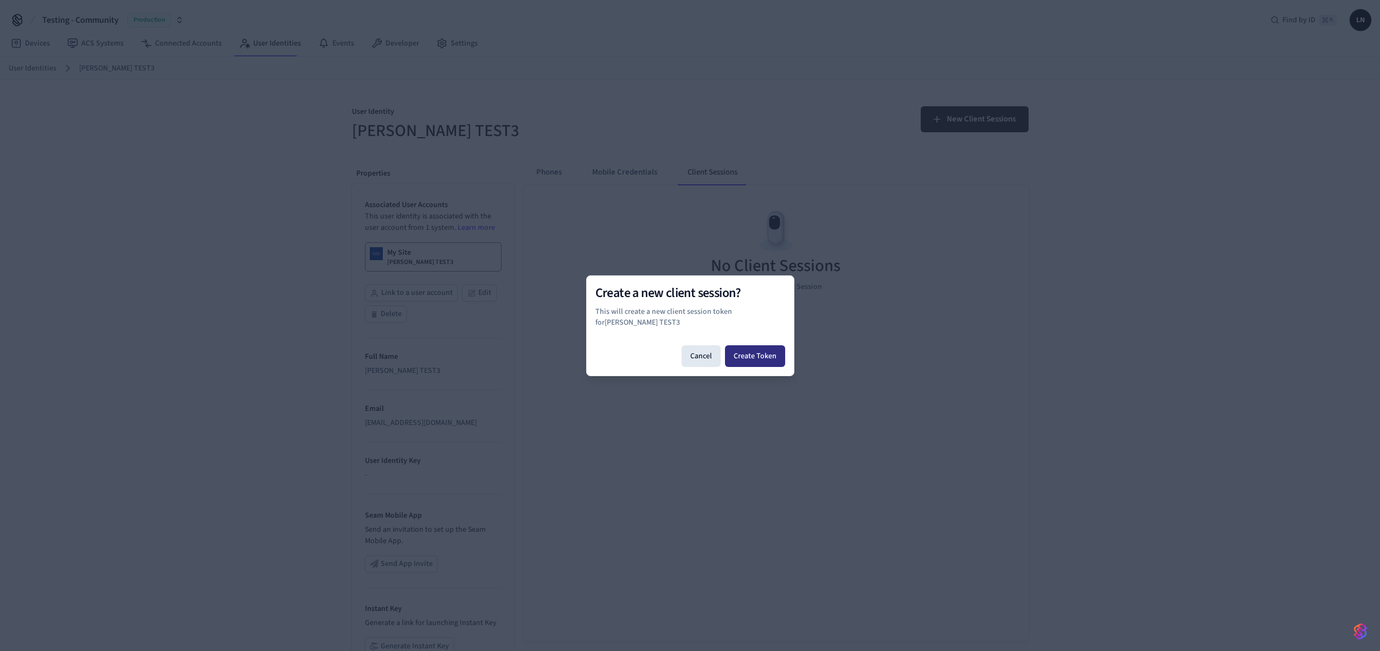
click at [769, 352] on button "Create Token" at bounding box center [755, 356] width 60 height 22
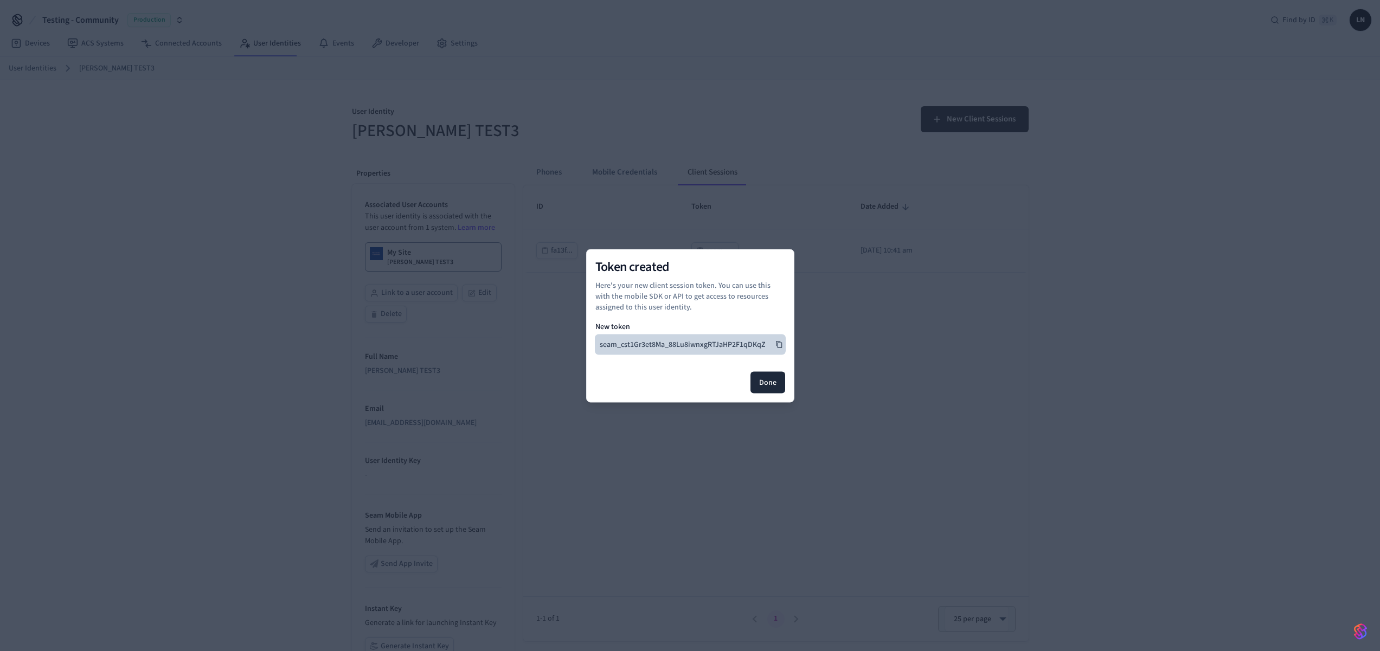
click at [773, 343] on button "seam_cst1Gr3et8Ma_88Lu8iwnxgRTJaHP2F1qDKqZ" at bounding box center [690, 345] width 190 height 20
click at [768, 384] on button "Done" at bounding box center [768, 382] width 35 height 22
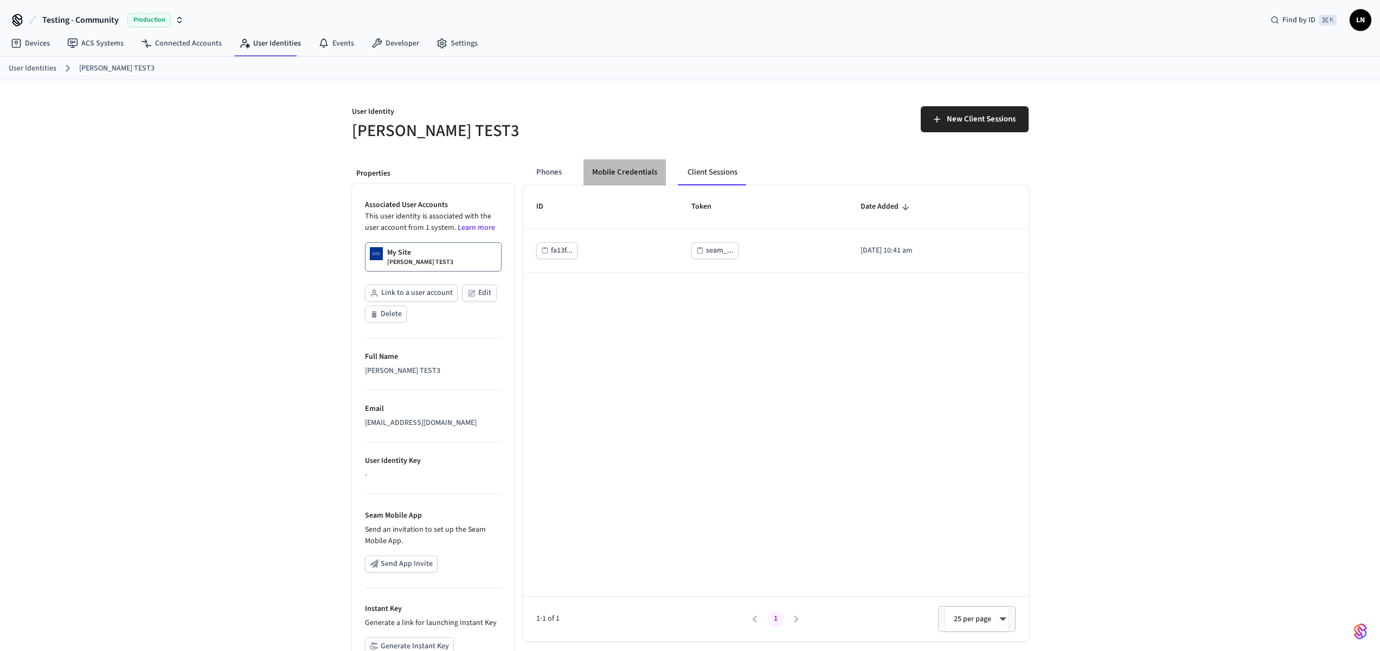
click at [650, 174] on button "Mobile Credentials" at bounding box center [624, 172] width 82 height 26
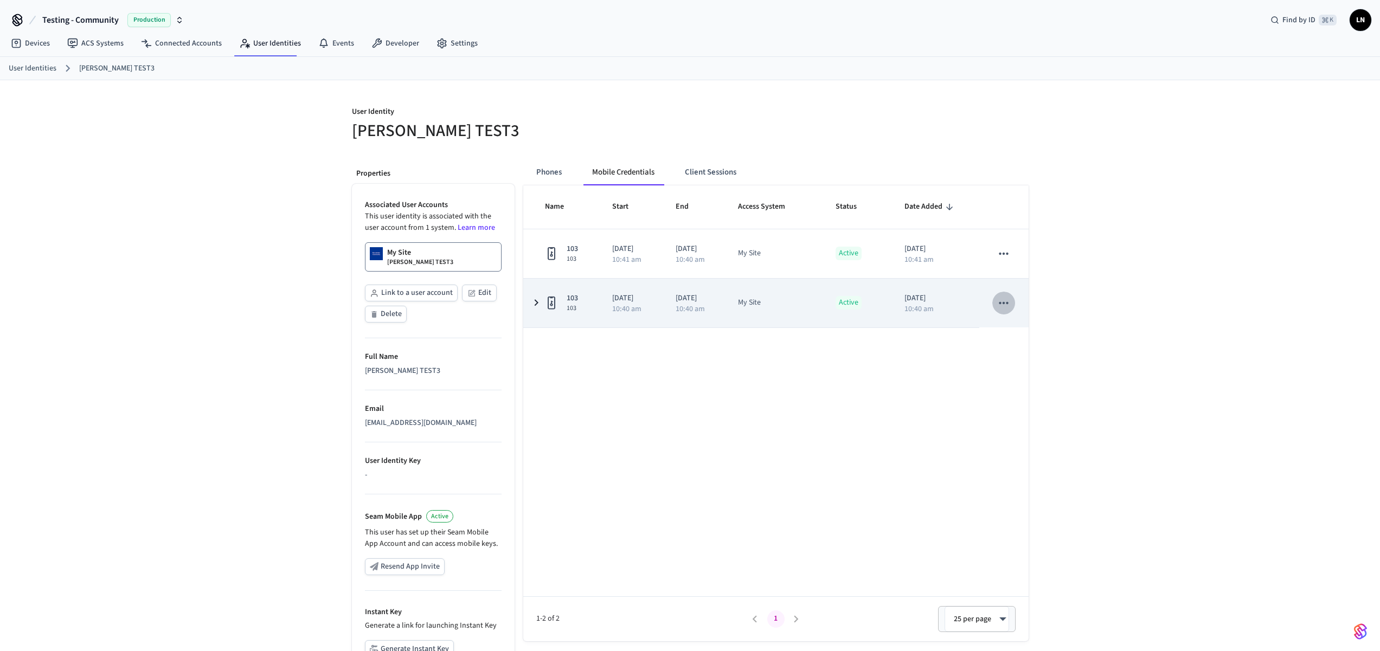
click at [997, 305] on icon "sticky table" at bounding box center [1004, 303] width 14 height 14
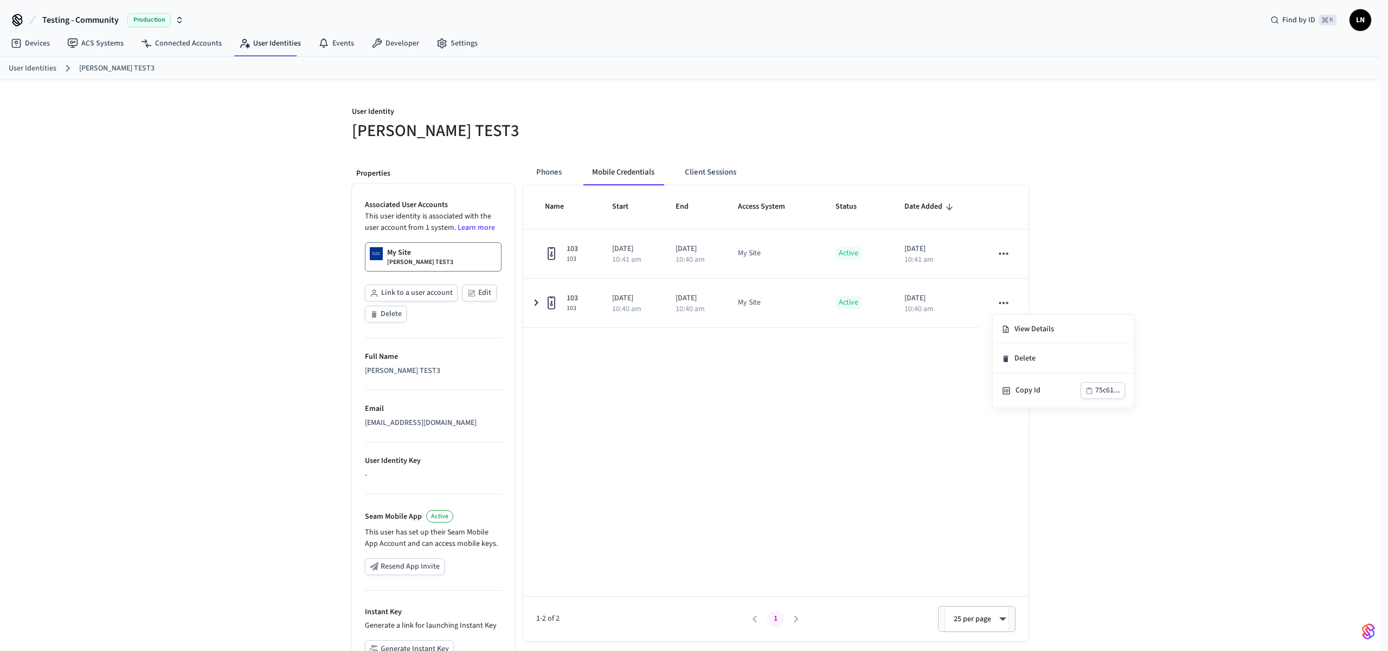
click at [699, 370] on div at bounding box center [694, 325] width 1388 height 651
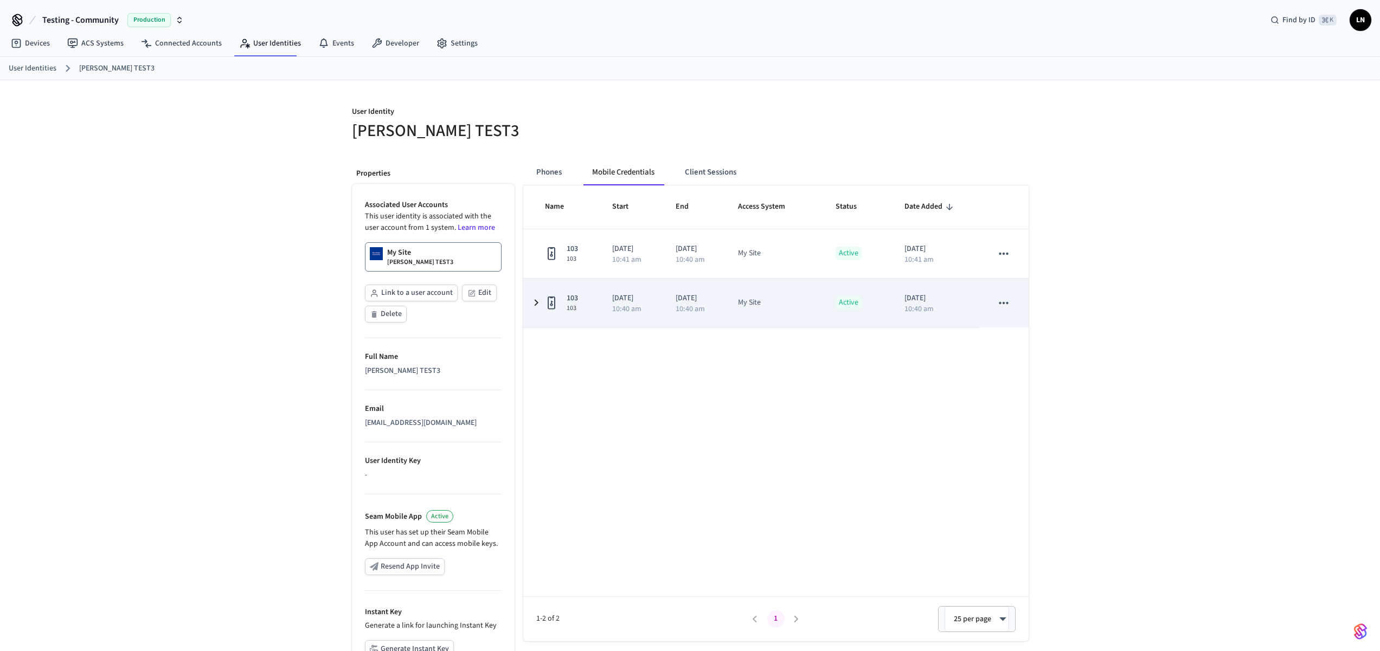
click at [553, 303] on icon "sticky table" at bounding box center [551, 303] width 13 height 14
click at [1020, 313] on td "sticky table" at bounding box center [1003, 303] width 49 height 49
click at [1011, 309] on button "sticky table" at bounding box center [1003, 303] width 23 height 23
click at [827, 369] on div at bounding box center [694, 325] width 1388 height 651
click at [603, 305] on td "2025/09/26 10:40 am" at bounding box center [630, 303] width 63 height 49
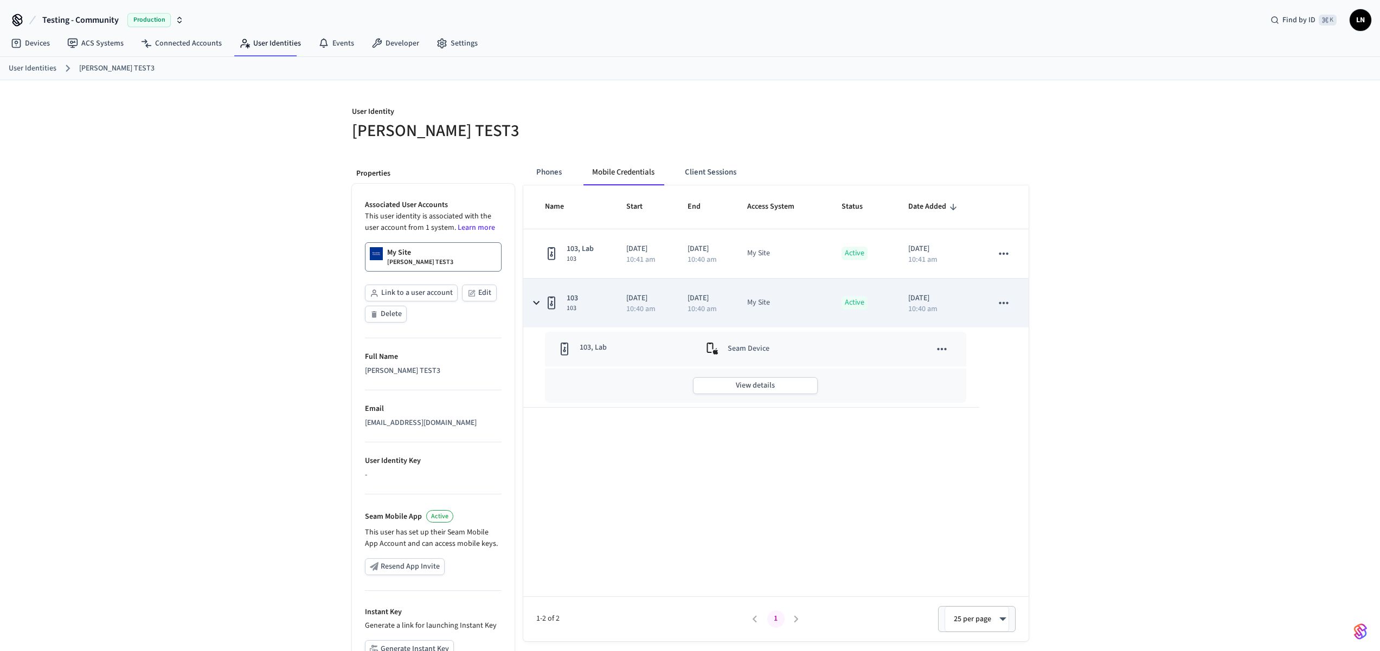
click at [1011, 304] on icon "sticky table" at bounding box center [1004, 303] width 14 height 14
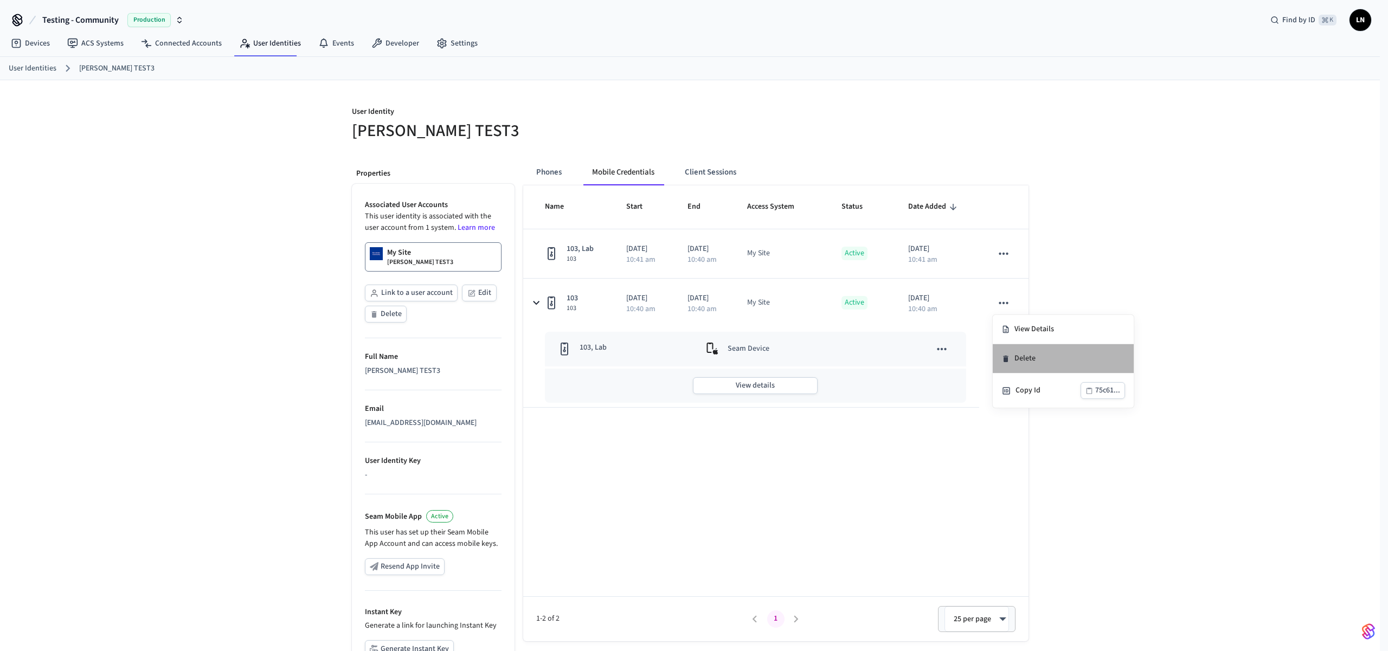
click at [1032, 360] on li "Delete" at bounding box center [1063, 358] width 141 height 29
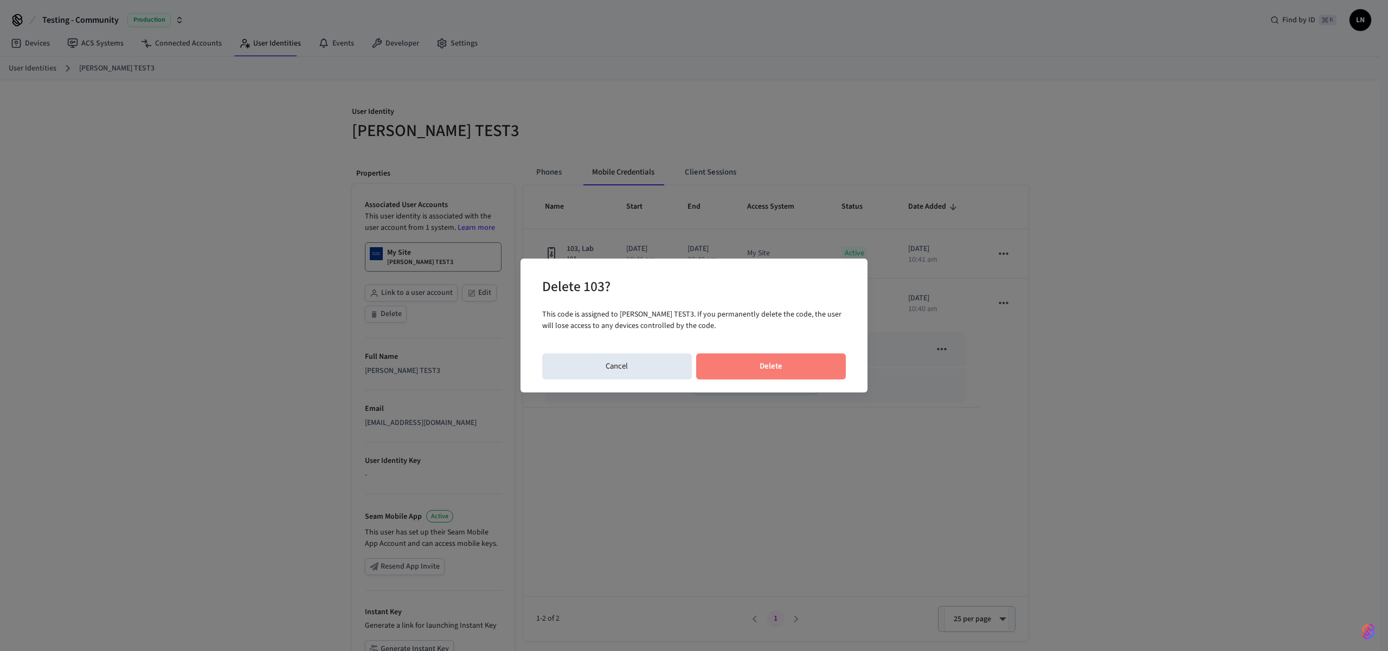
click at [767, 363] on button "Delete" at bounding box center [771, 367] width 150 height 26
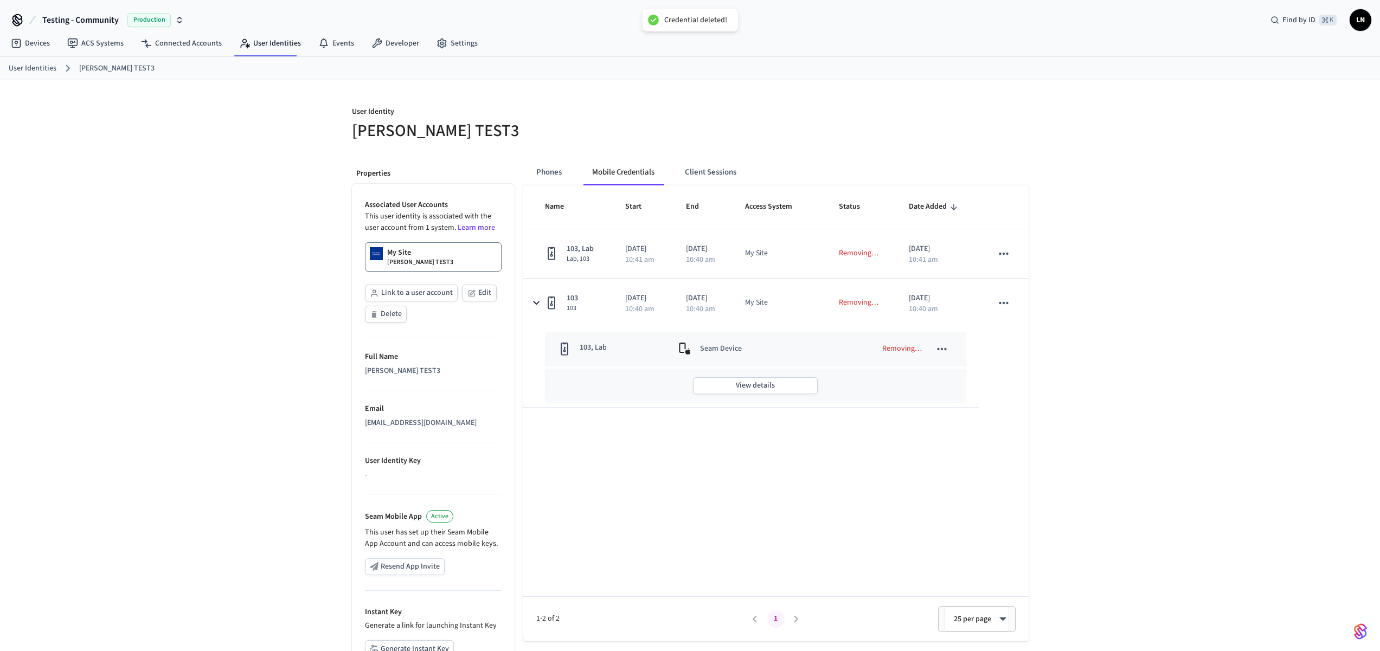
click at [1264, 358] on div "User Identity LUCAS TEST3 Properties Associated User Accounts This user identit…" at bounding box center [690, 410] width 1380 height 661
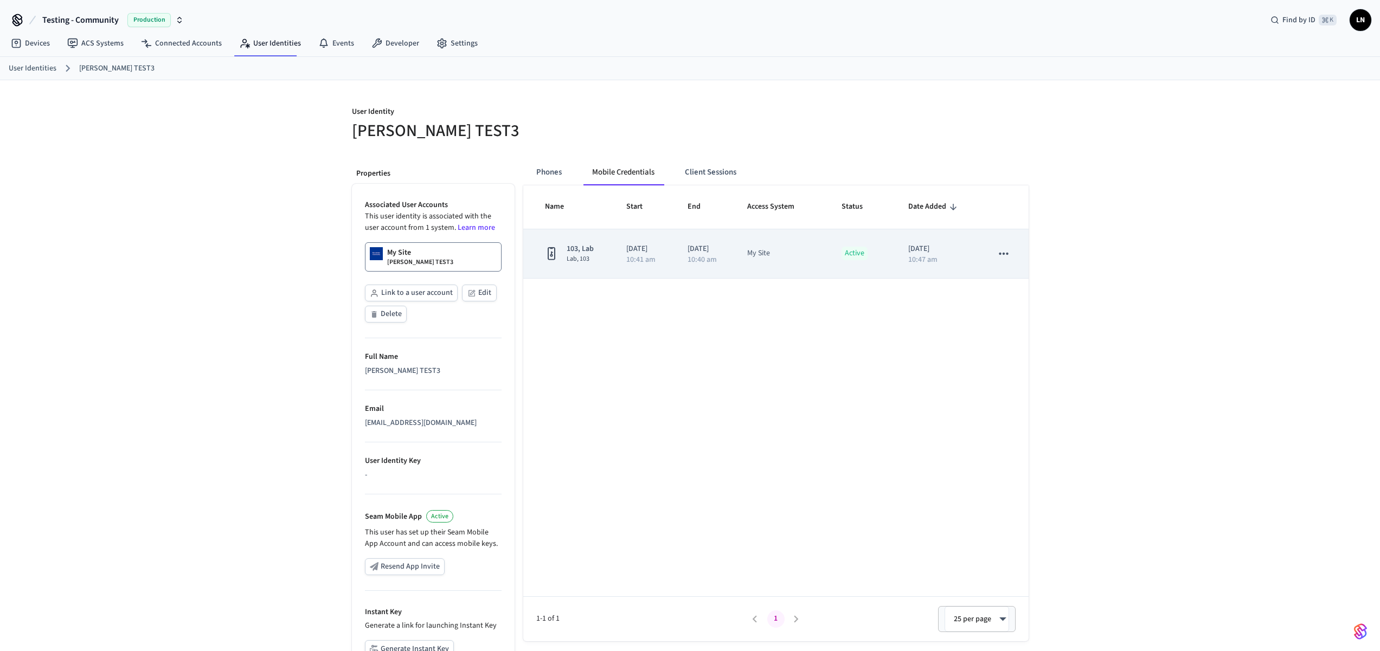
click at [719, 244] on p "[DATE]" at bounding box center [705, 248] width 34 height 11
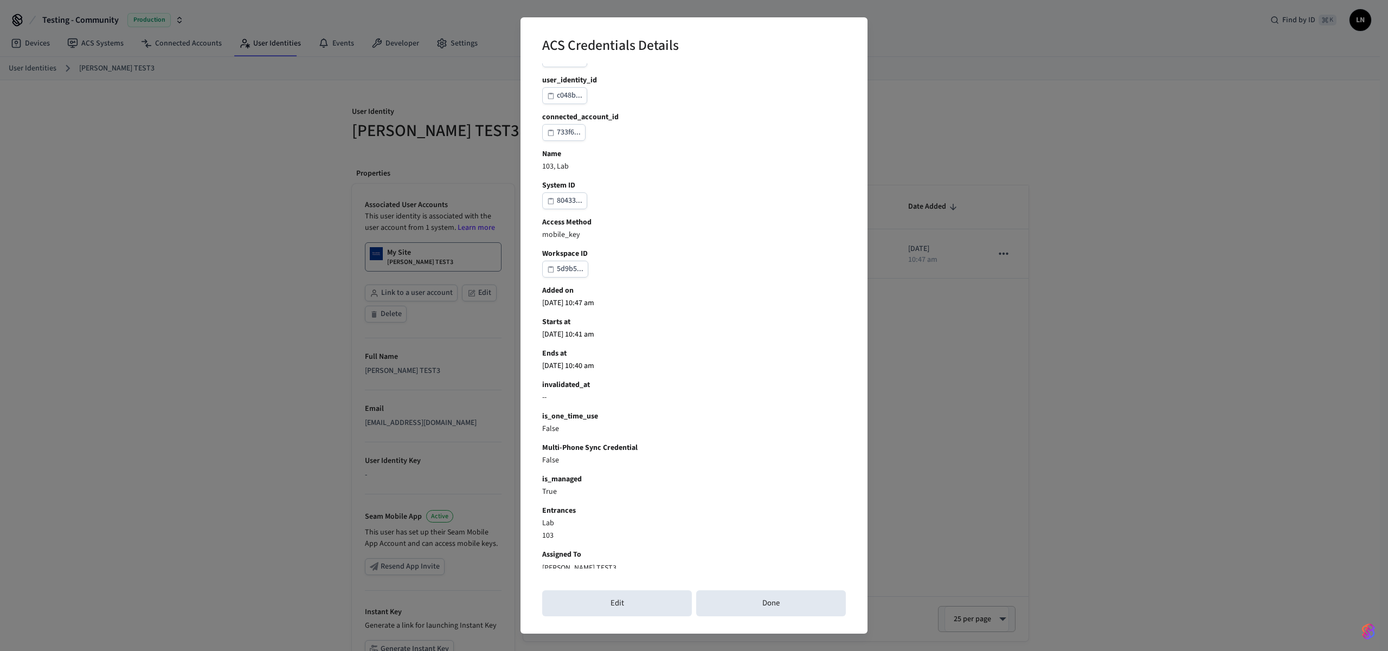
scroll to position [35, 0]
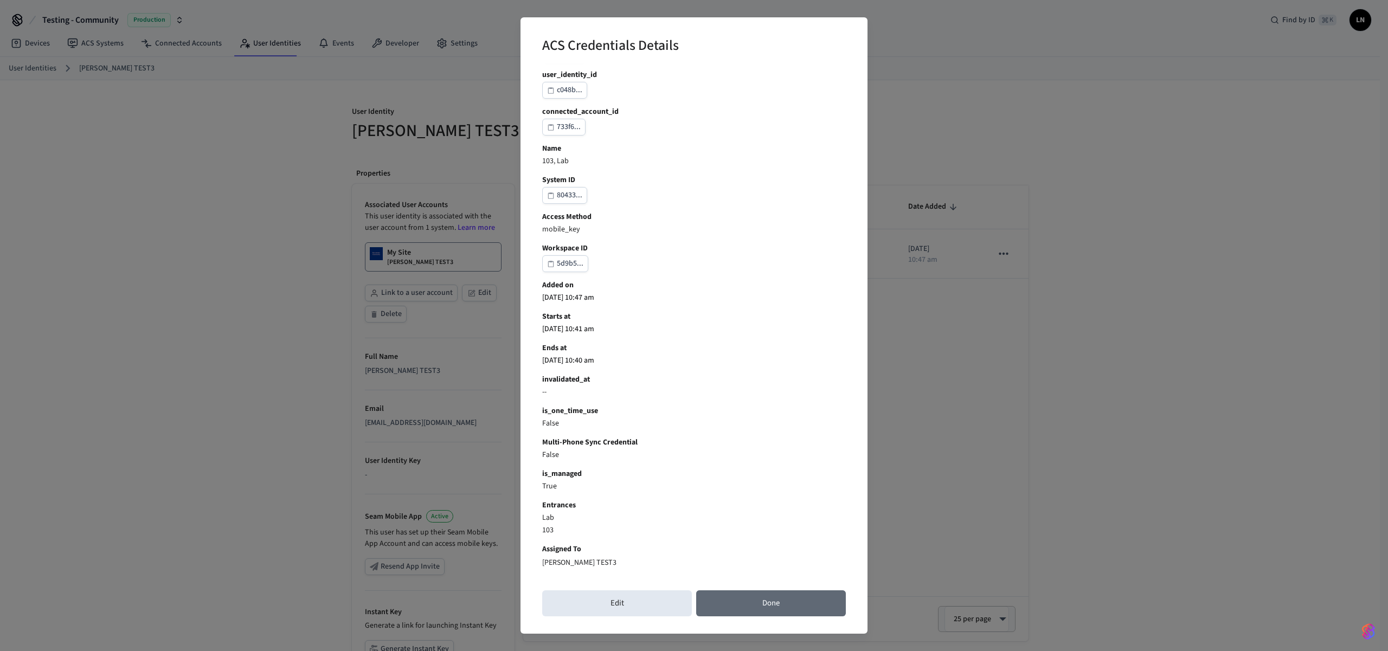
click at [820, 613] on button "Done" at bounding box center [771, 604] width 150 height 26
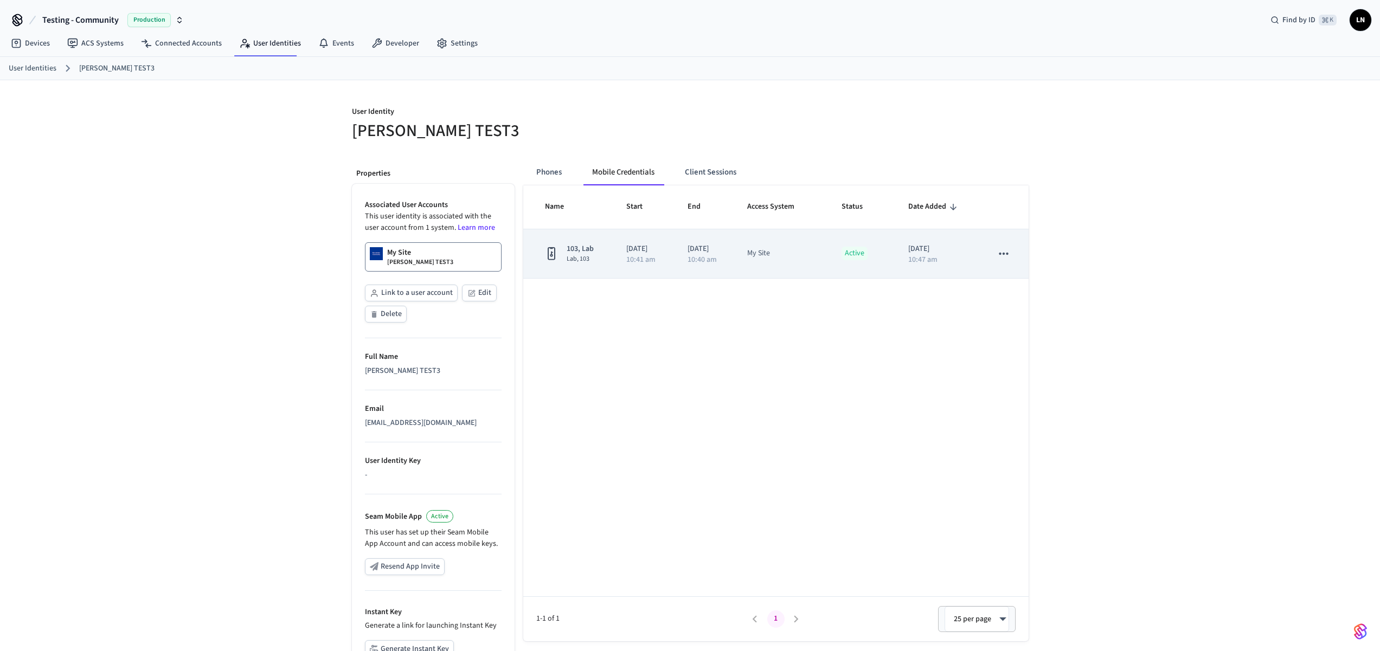
click at [674, 267] on td "2025/09/26 10:41 am" at bounding box center [643, 253] width 61 height 49
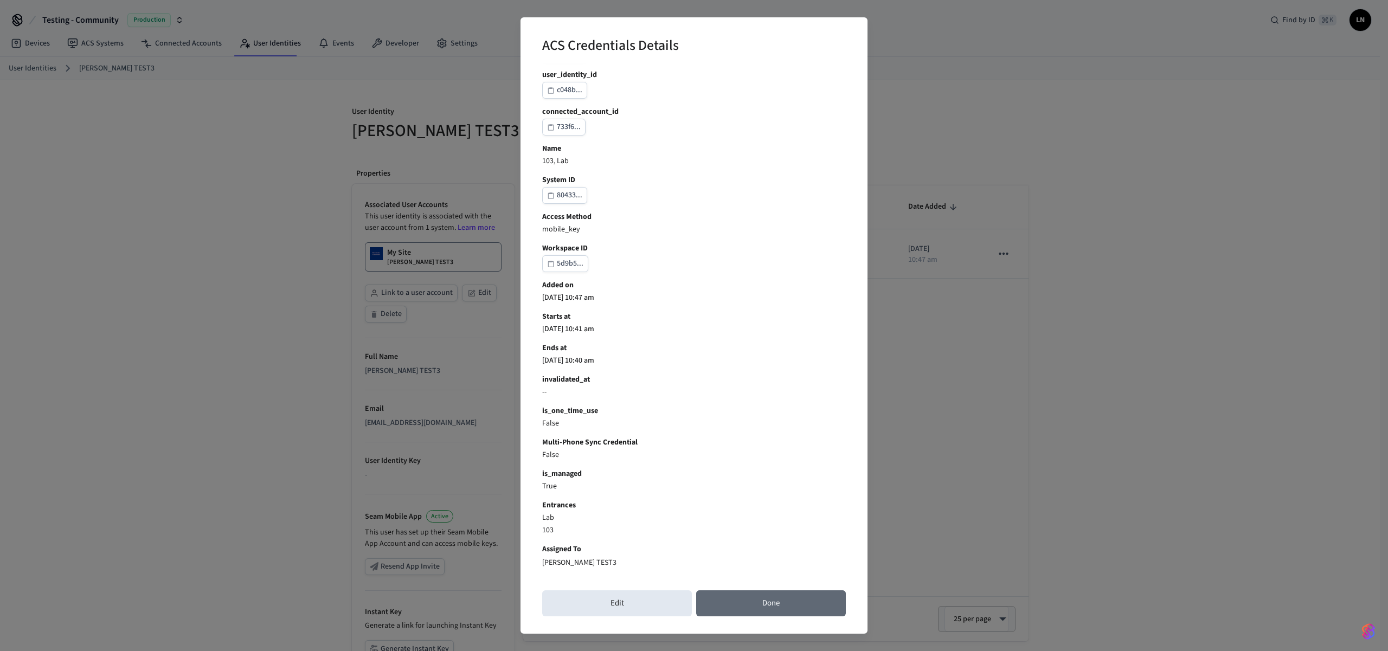
click at [743, 597] on button "Done" at bounding box center [771, 604] width 150 height 26
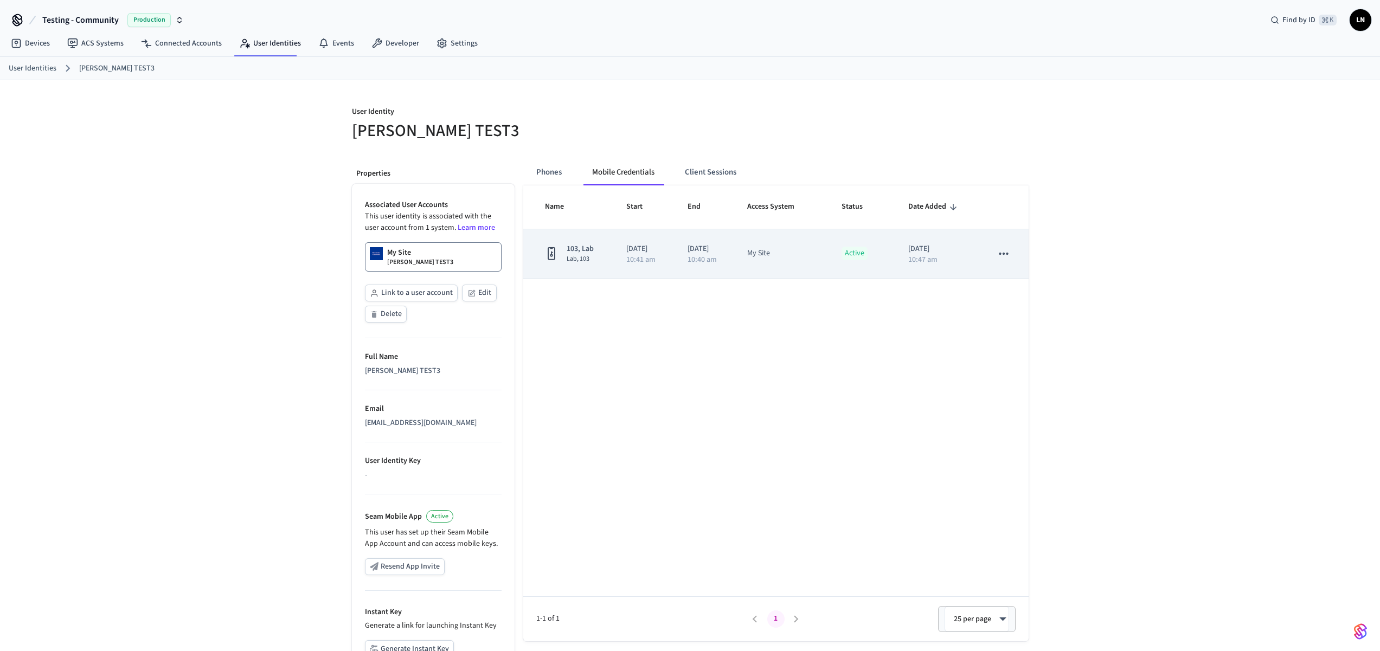
click at [829, 259] on td "My Site" at bounding box center [781, 253] width 94 height 49
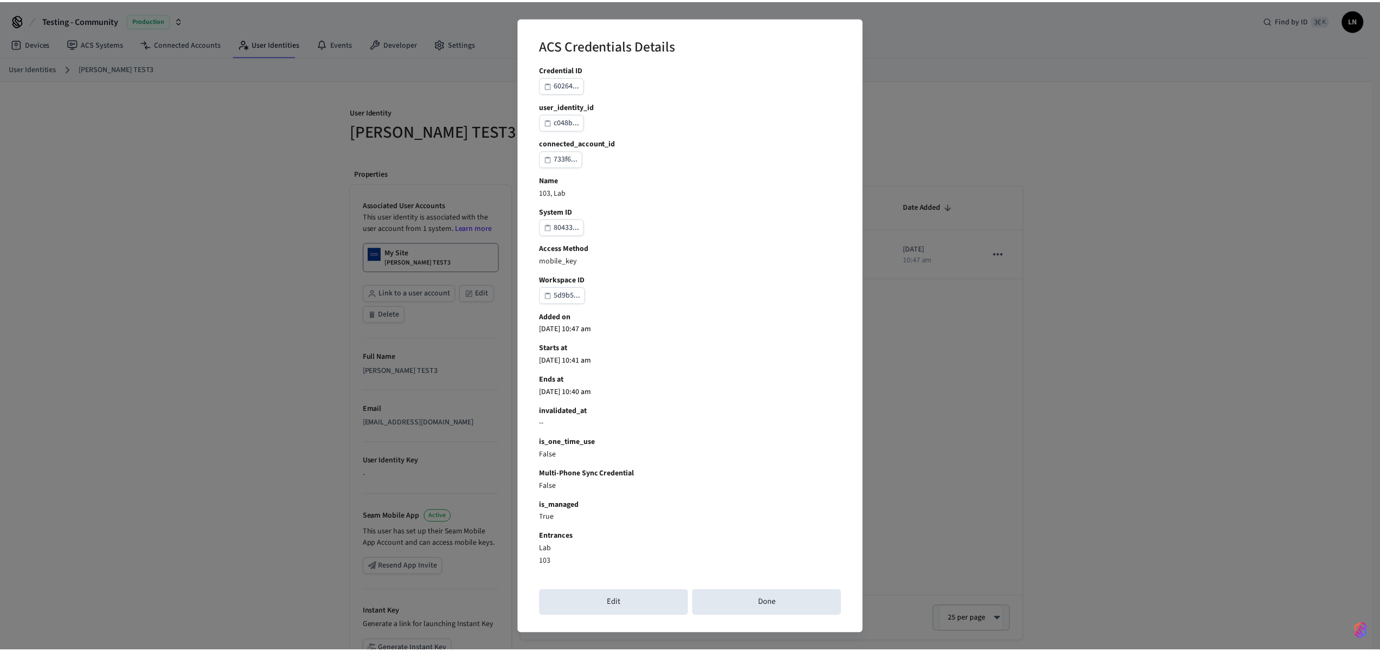
scroll to position [0, 0]
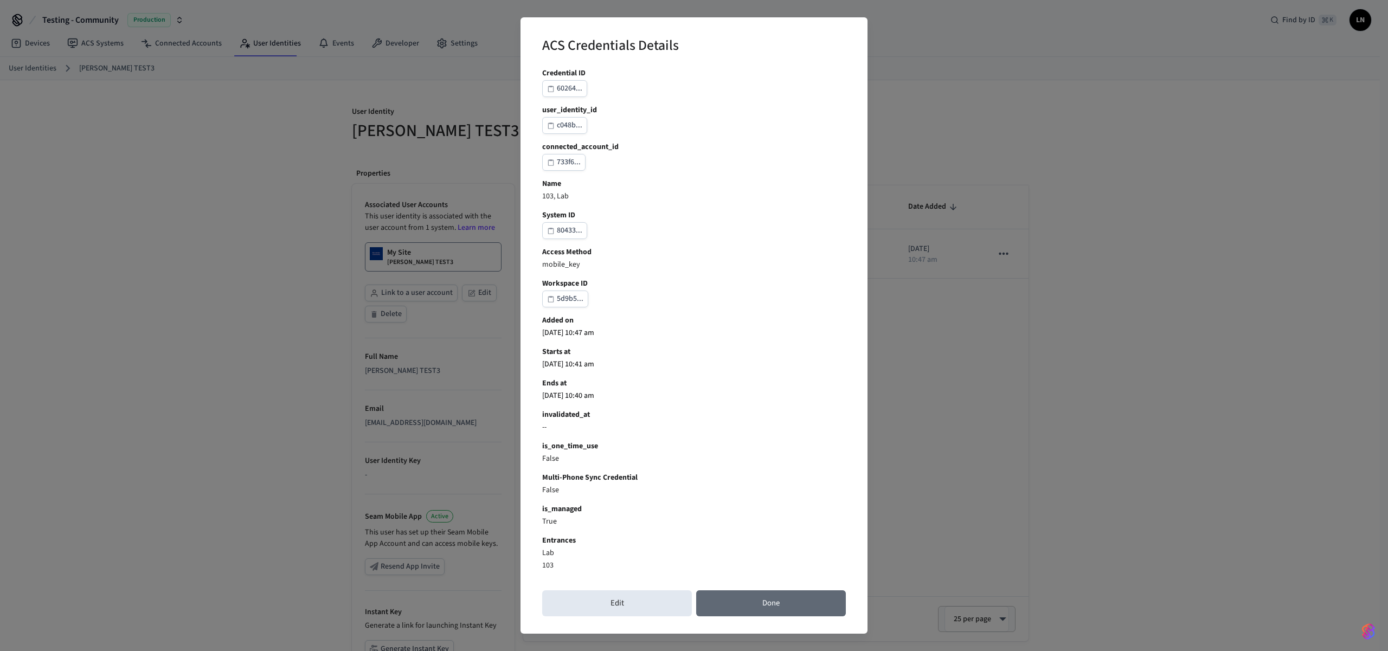
click at [840, 608] on button "Done" at bounding box center [771, 604] width 150 height 26
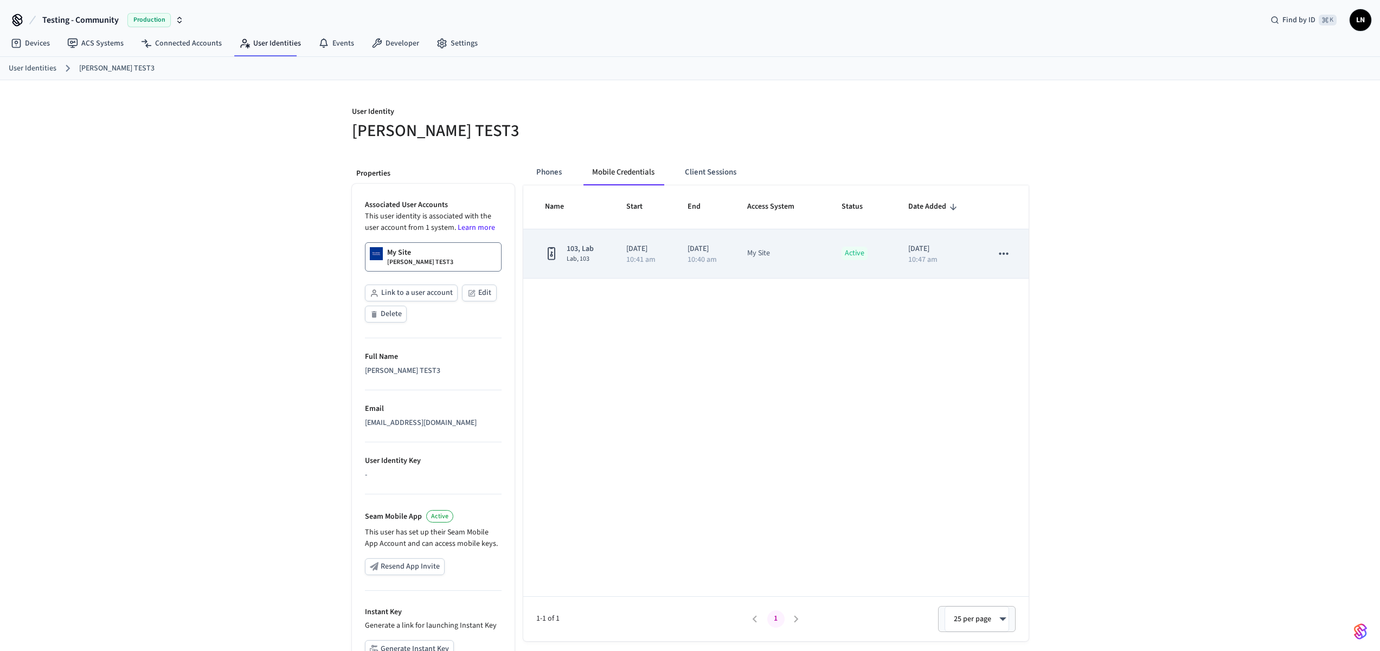
click at [997, 255] on icon "sticky table" at bounding box center [1004, 254] width 14 height 14
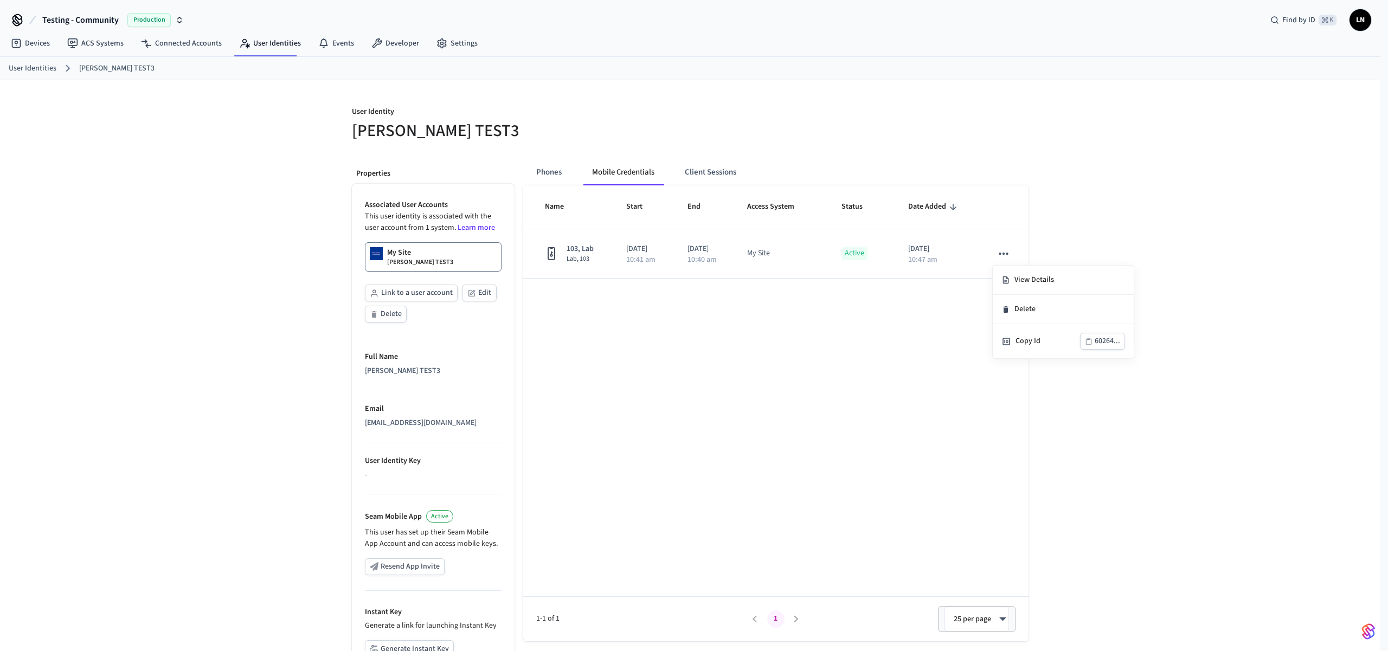
click at [1327, 379] on div at bounding box center [694, 325] width 1388 height 651
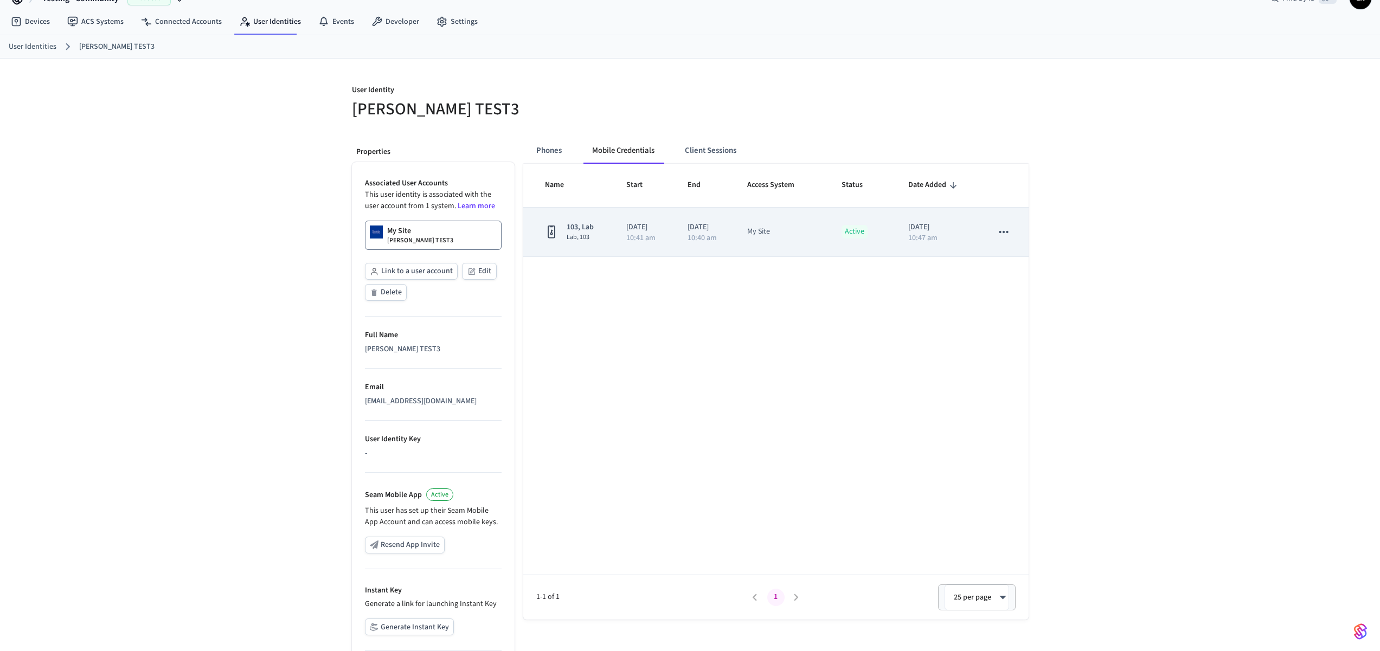
scroll to position [22, 0]
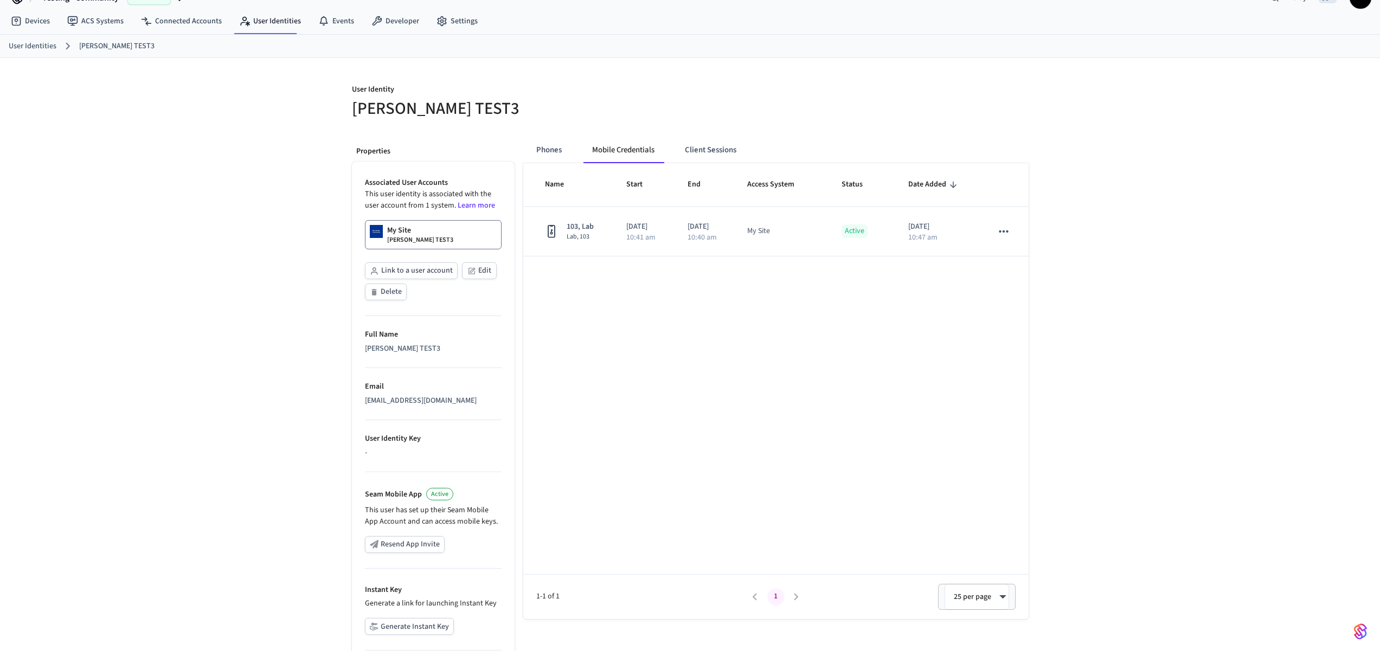
click at [971, 359] on div "Name Start End Access System Status Date Added 103, Lab Lab, 103 2025/09/26 10:…" at bounding box center [775, 391] width 505 height 456
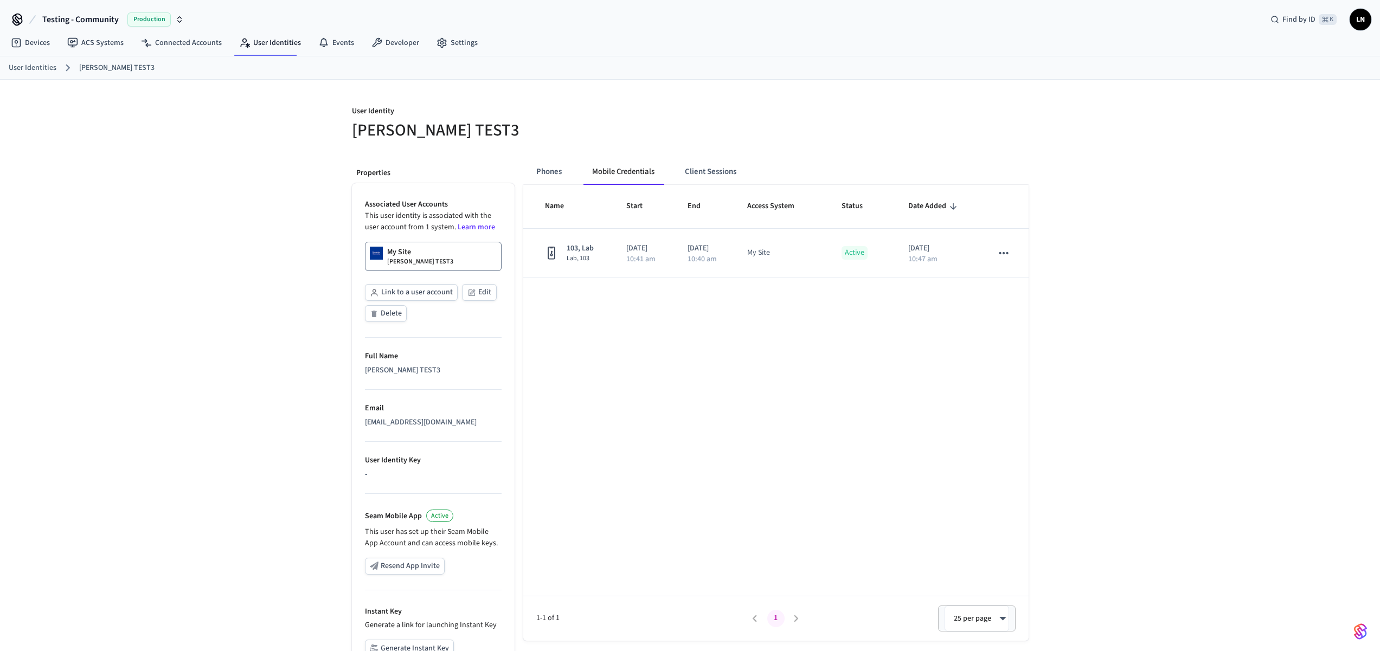
scroll to position [0, 0]
